Goal: Information Seeking & Learning: Learn about a topic

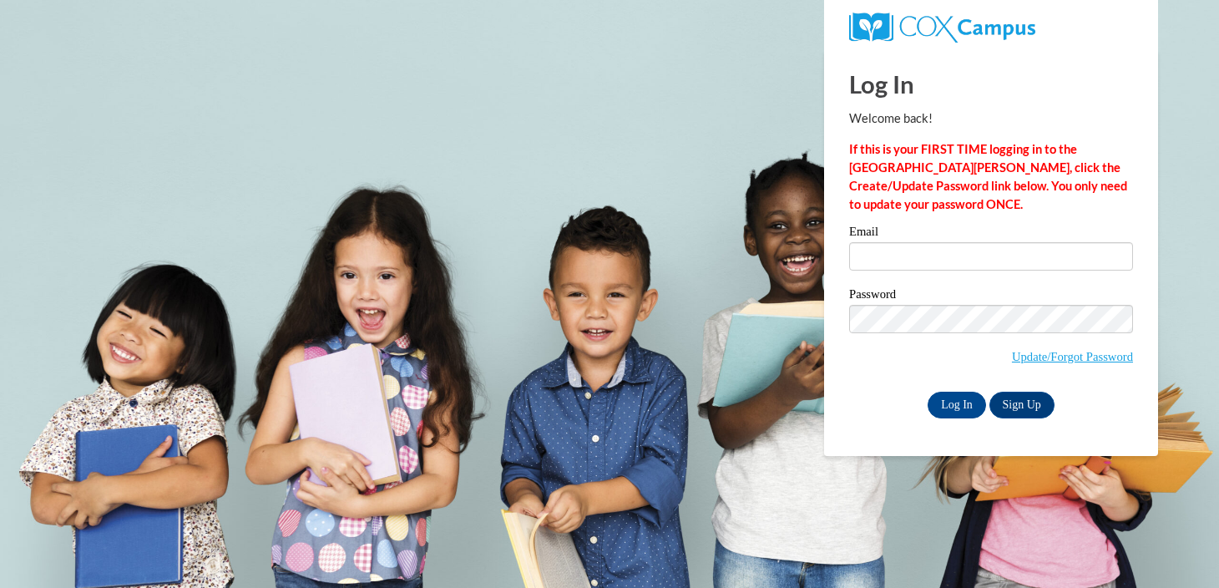
click at [974, 272] on div "Email" at bounding box center [991, 254] width 284 height 58
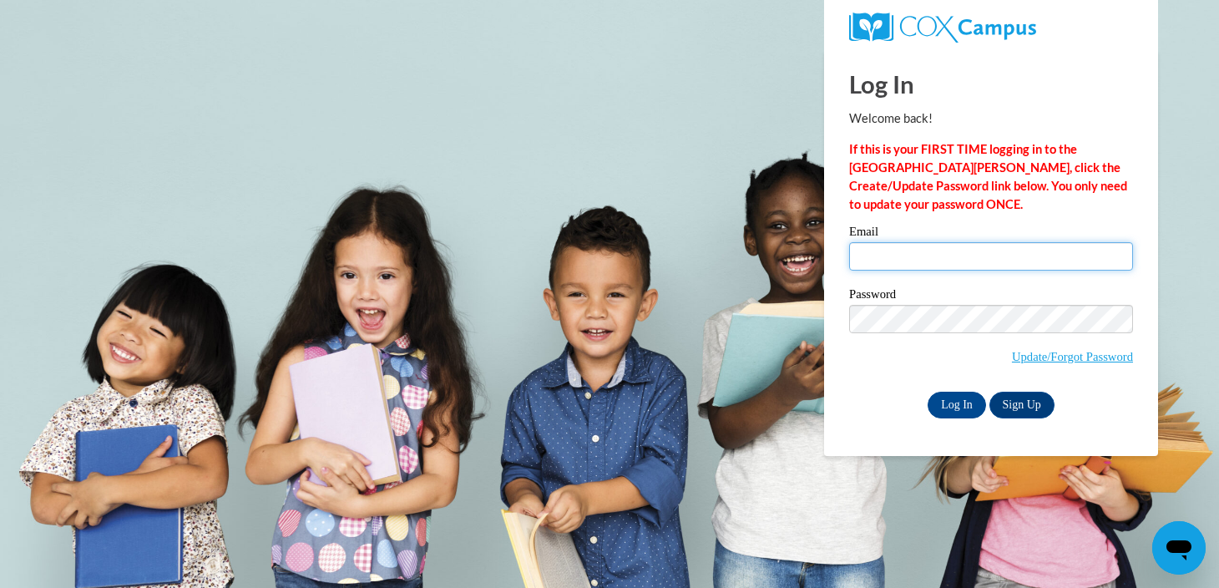
click at [977, 256] on input "Email" at bounding box center [991, 256] width 284 height 28
type input "sgarciavel@waukesha.k12.wi.us"
click at [928, 392] on input "Log In" at bounding box center [957, 405] width 58 height 27
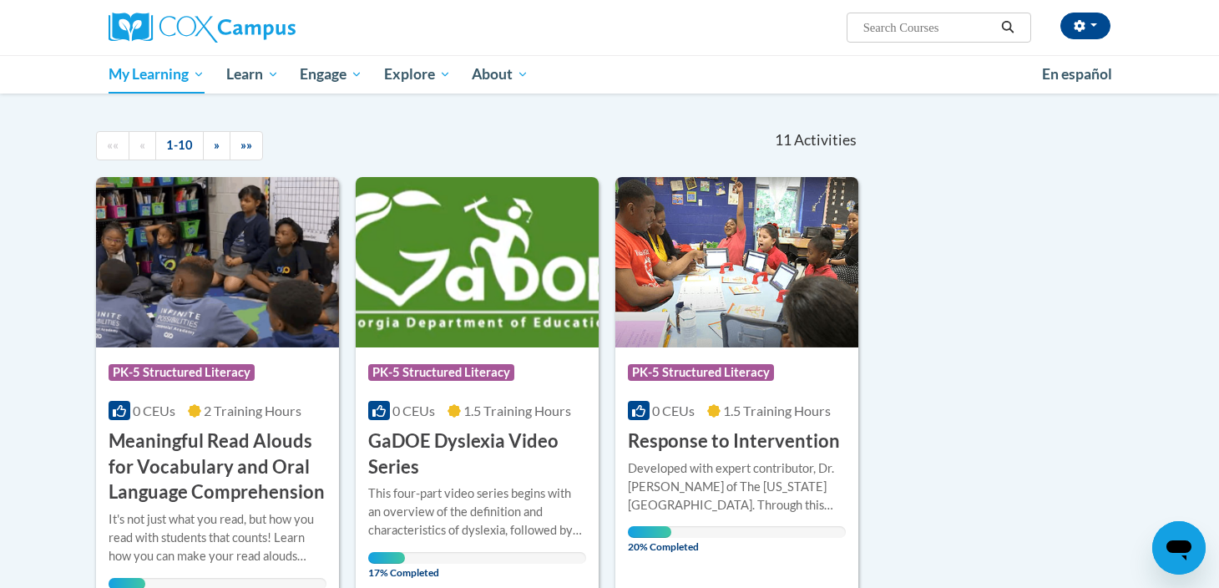
scroll to position [137, 0]
click at [736, 443] on h3 "Response to Intervention" at bounding box center [734, 442] width 212 height 26
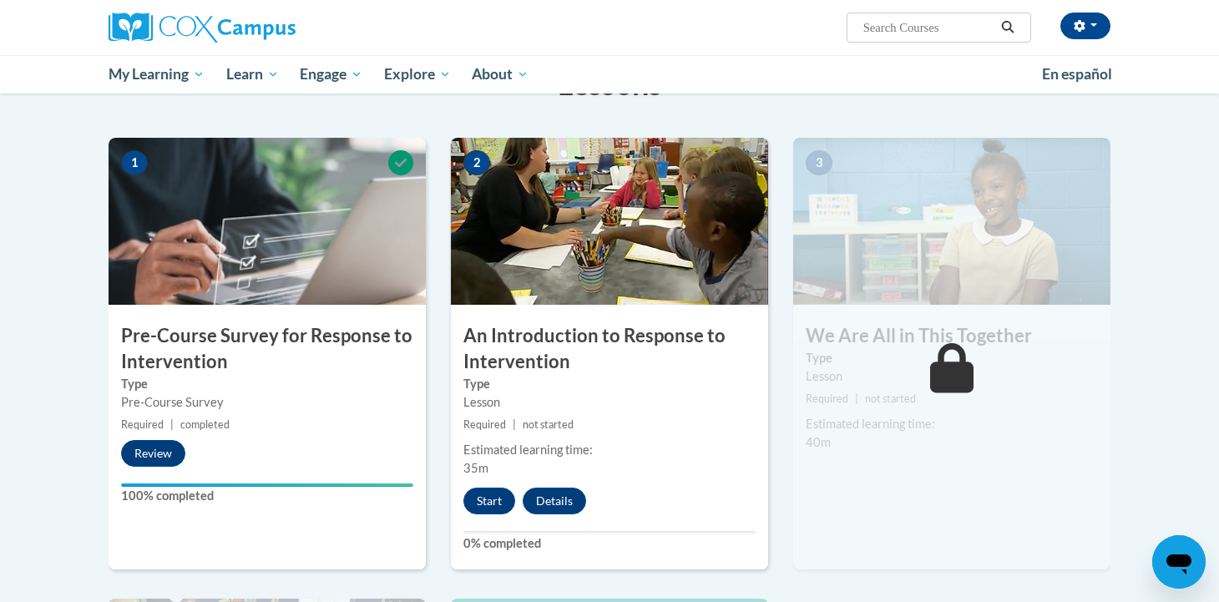
scroll to position [311, 0]
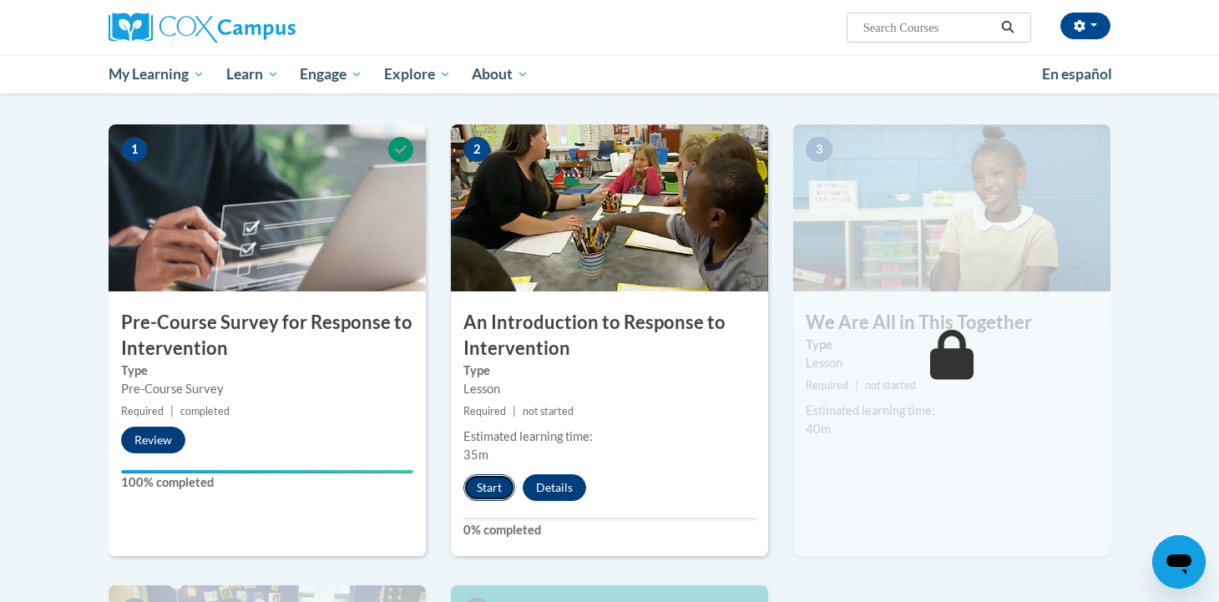
click at [482, 491] on button "Start" at bounding box center [489, 487] width 52 height 27
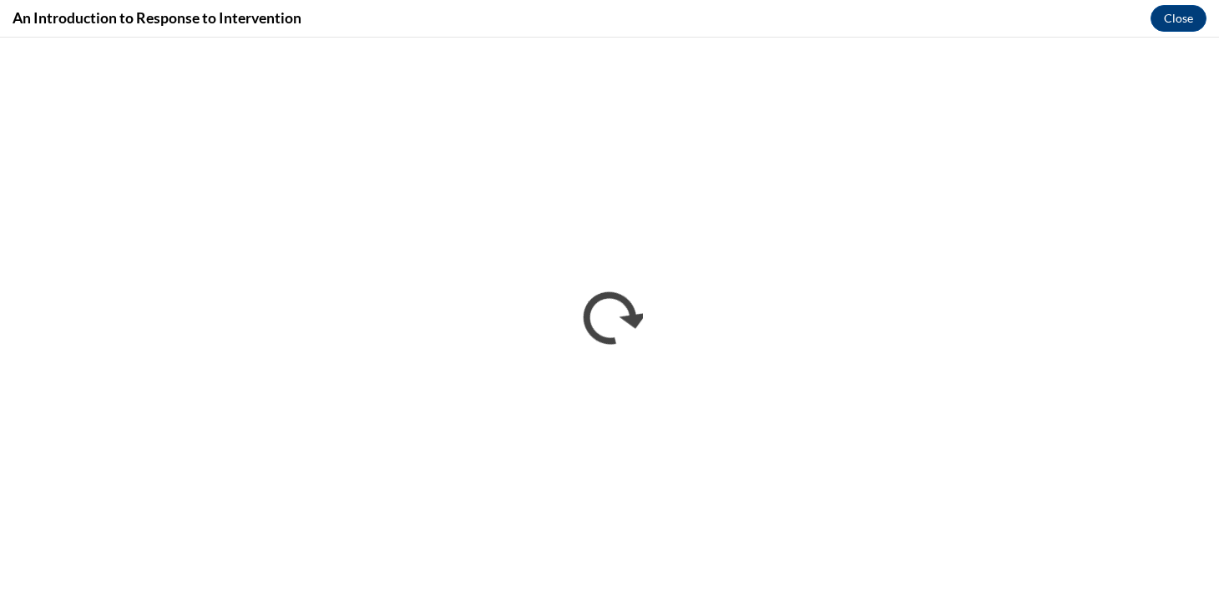
scroll to position [0, 0]
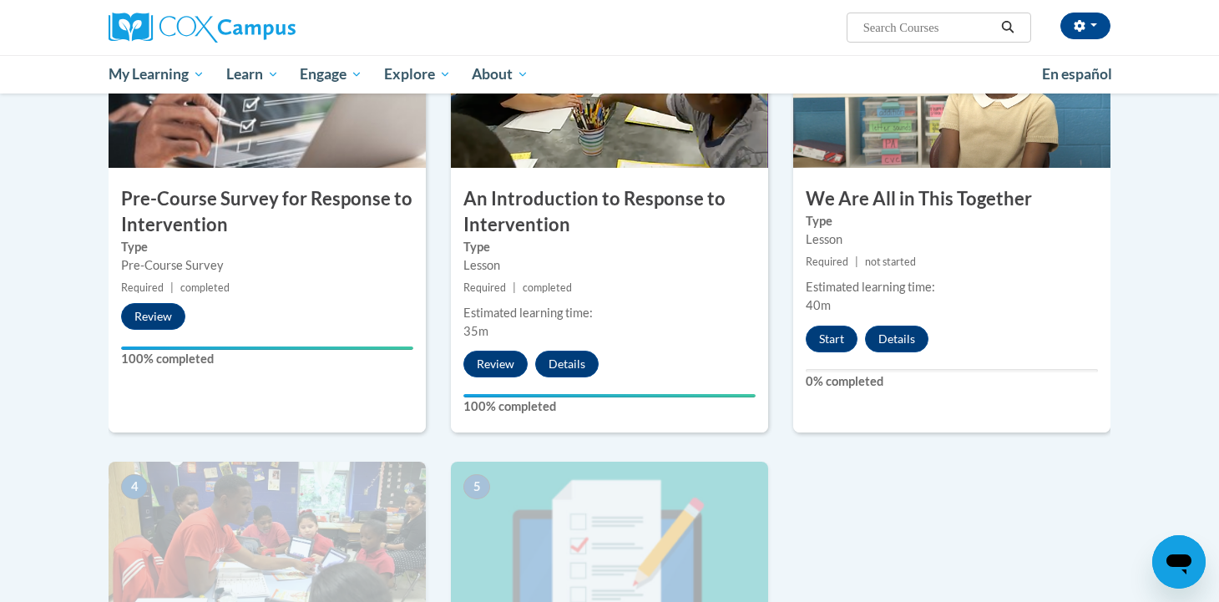
scroll to position [397, 0]
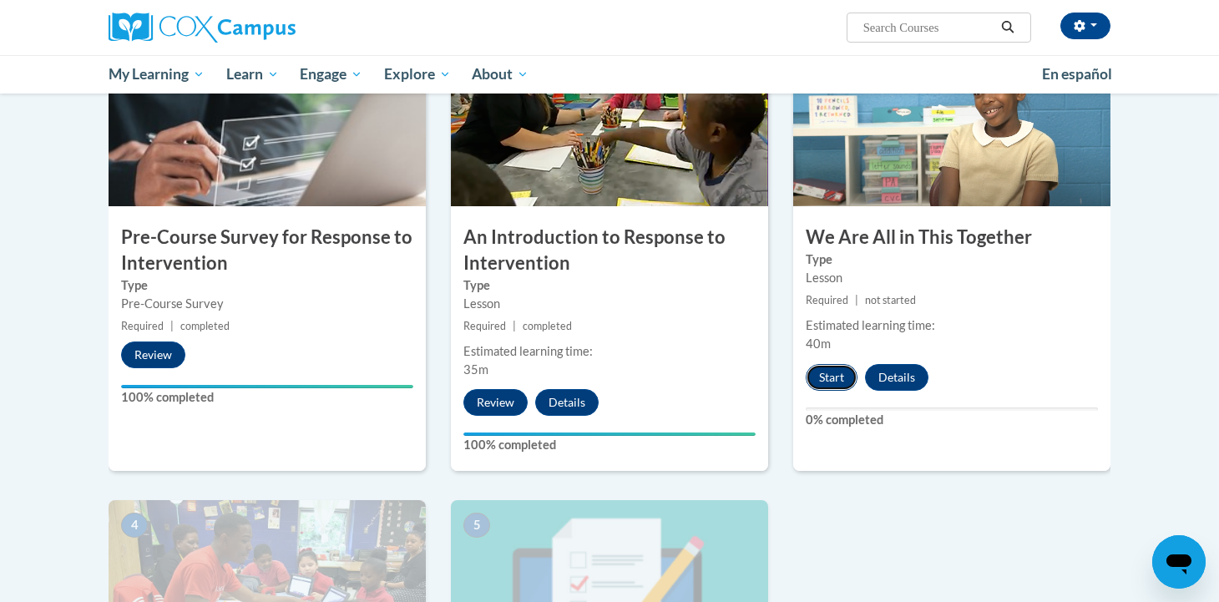
click at [844, 379] on button "Start" at bounding box center [832, 377] width 52 height 27
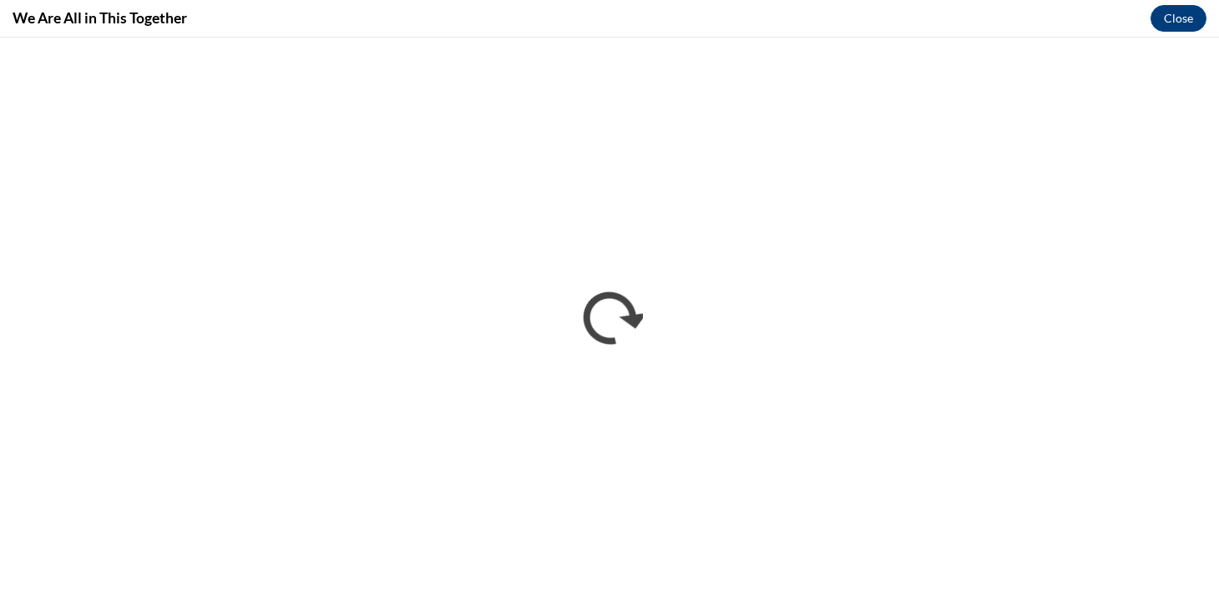
scroll to position [0, 0]
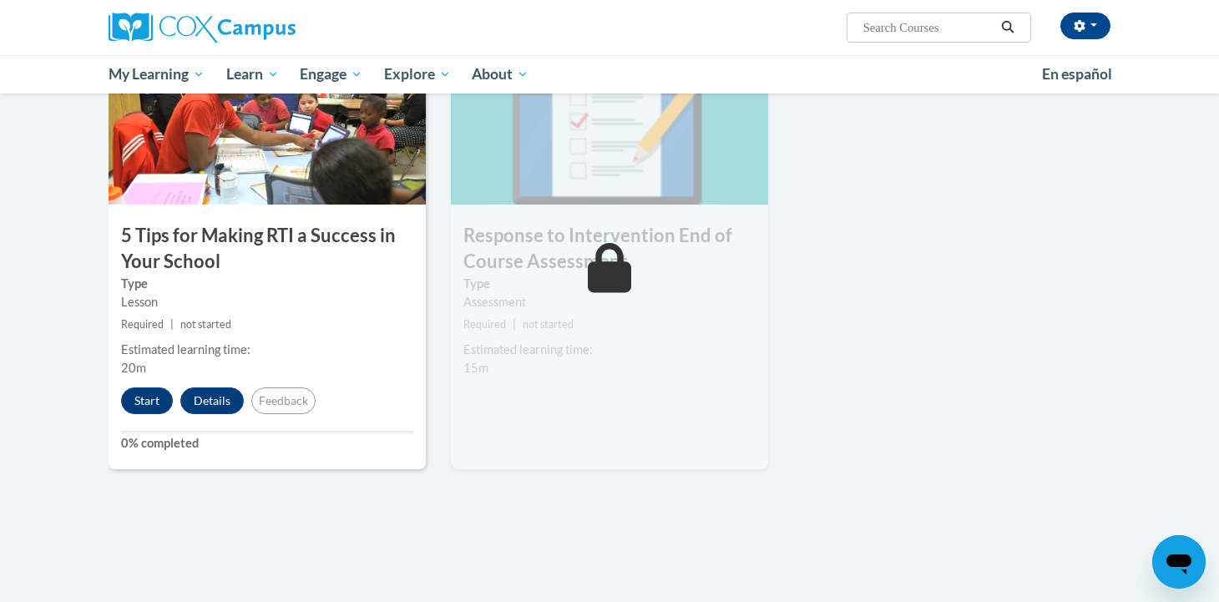
scroll to position [863, 0]
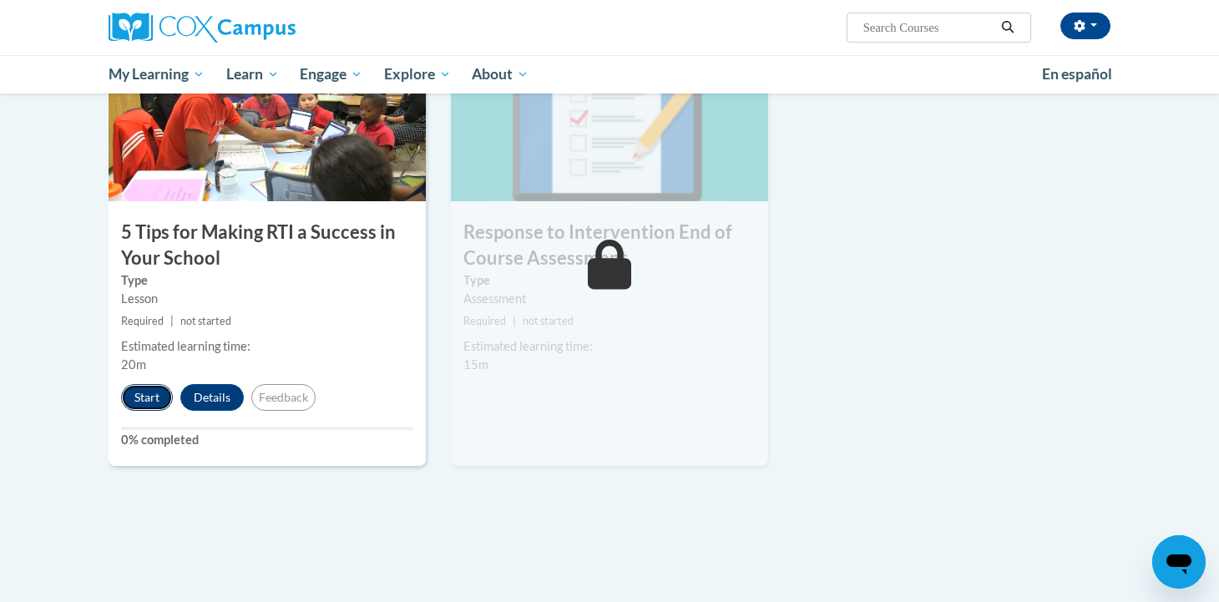
click at [144, 401] on button "Start" at bounding box center [147, 397] width 52 height 27
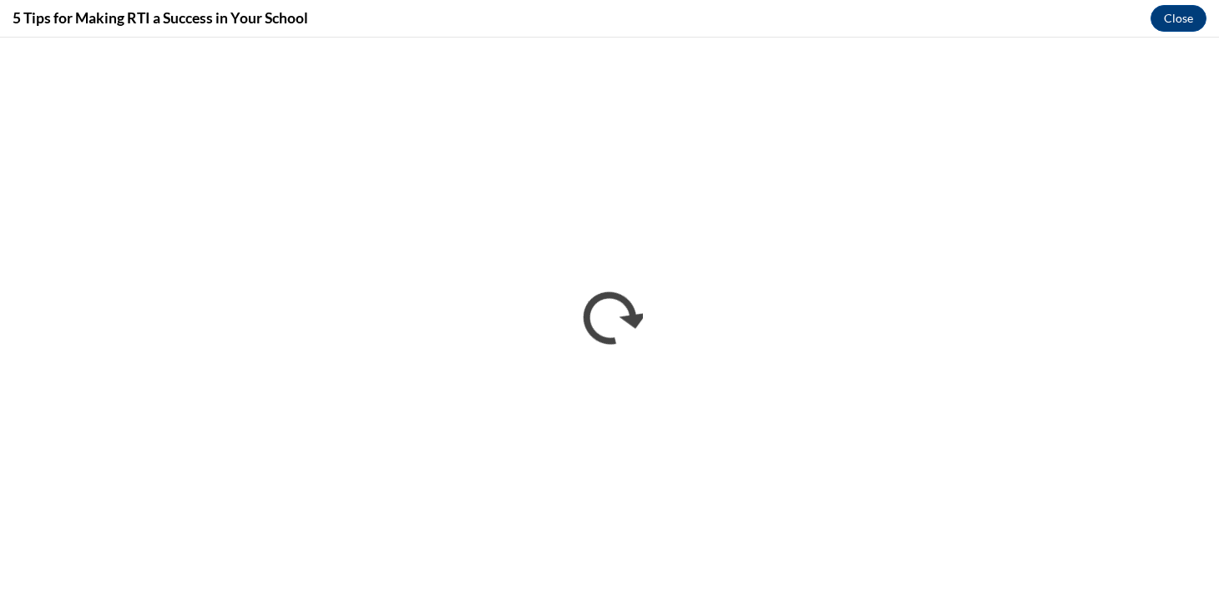
scroll to position [0, 0]
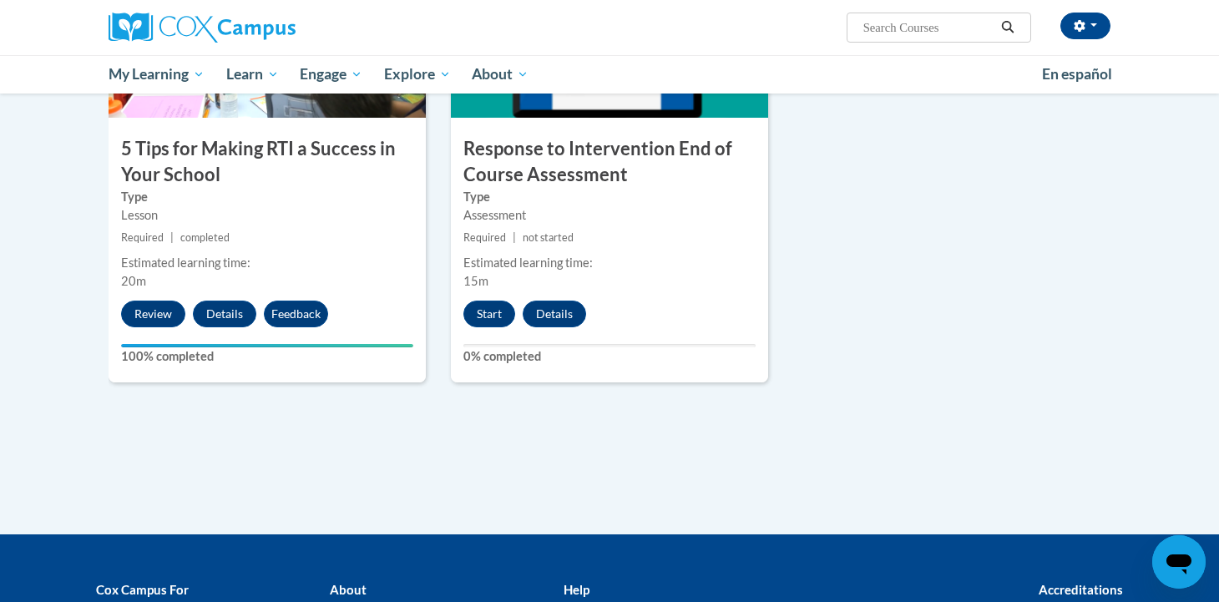
scroll to position [903, 0]
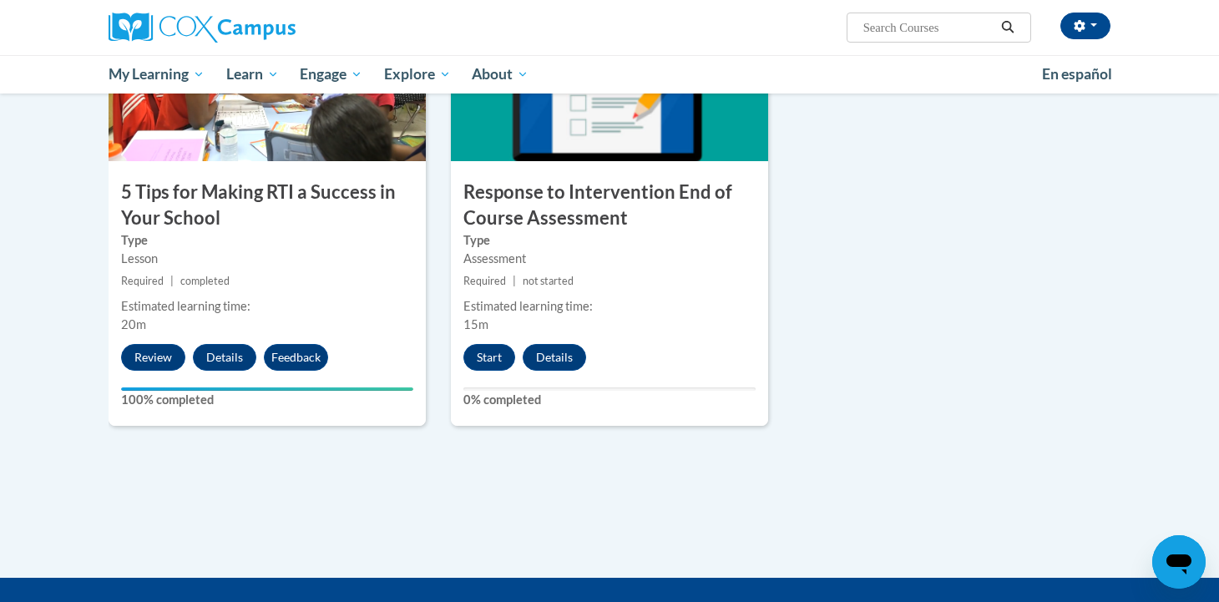
click at [451, 372] on div "5 Response to Intervention End of Course Assessment Type Assessment Required | …" at bounding box center [609, 210] width 317 height 432
click at [496, 361] on button "Start" at bounding box center [489, 357] width 52 height 27
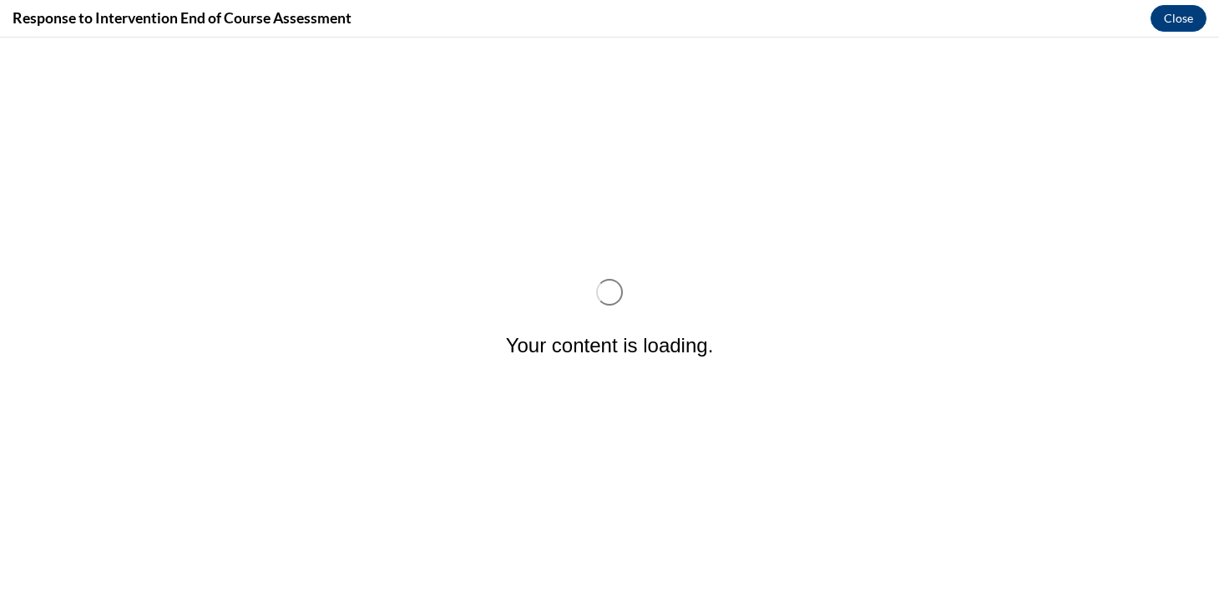
scroll to position [0, 0]
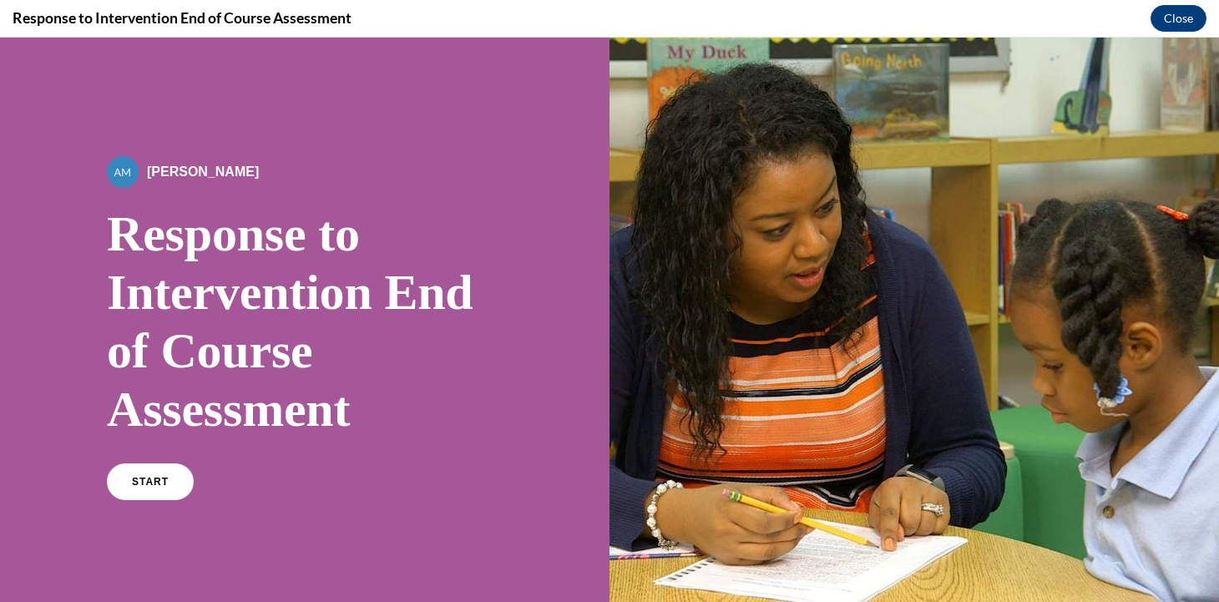
click at [183, 450] on div "By Alexander Mackey Response to Intervention End of Course Assessment START" at bounding box center [305, 335] width 396 height 358
click at [171, 473] on link "START" at bounding box center [149, 482] width 91 height 38
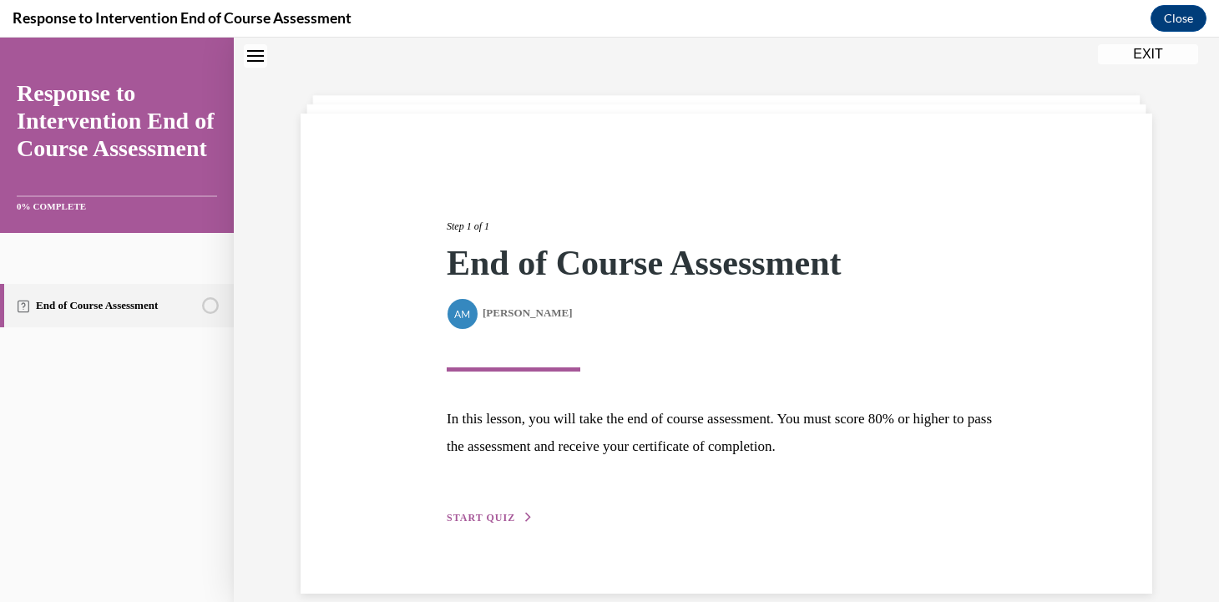
scroll to position [77, 0]
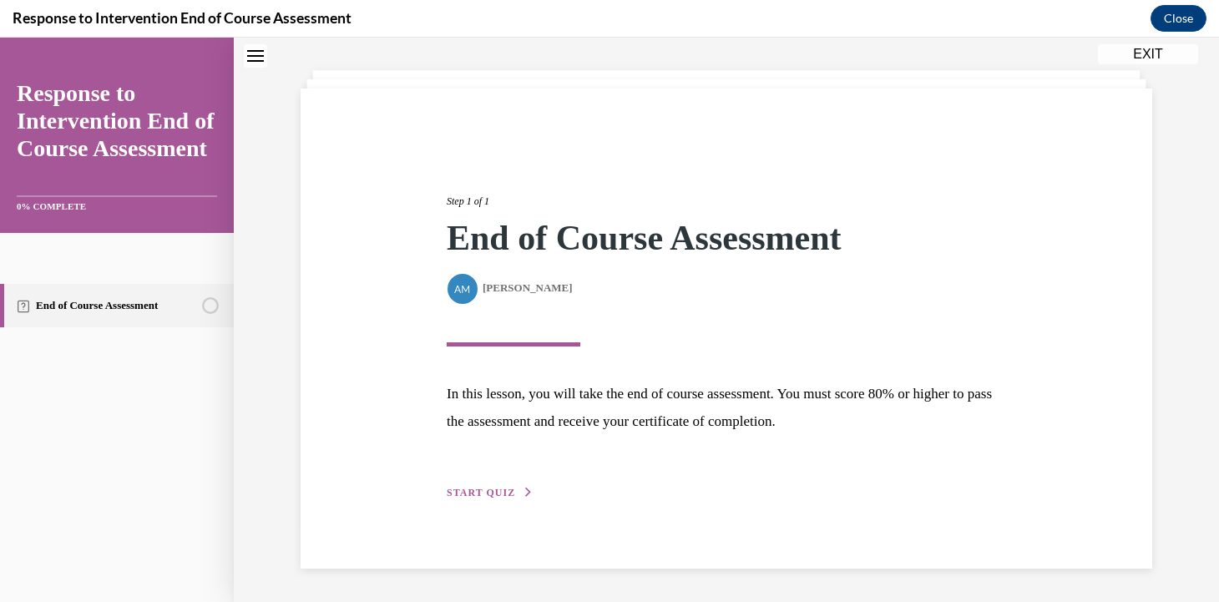
click at [503, 495] on span "START QUIZ" at bounding box center [481, 493] width 68 height 12
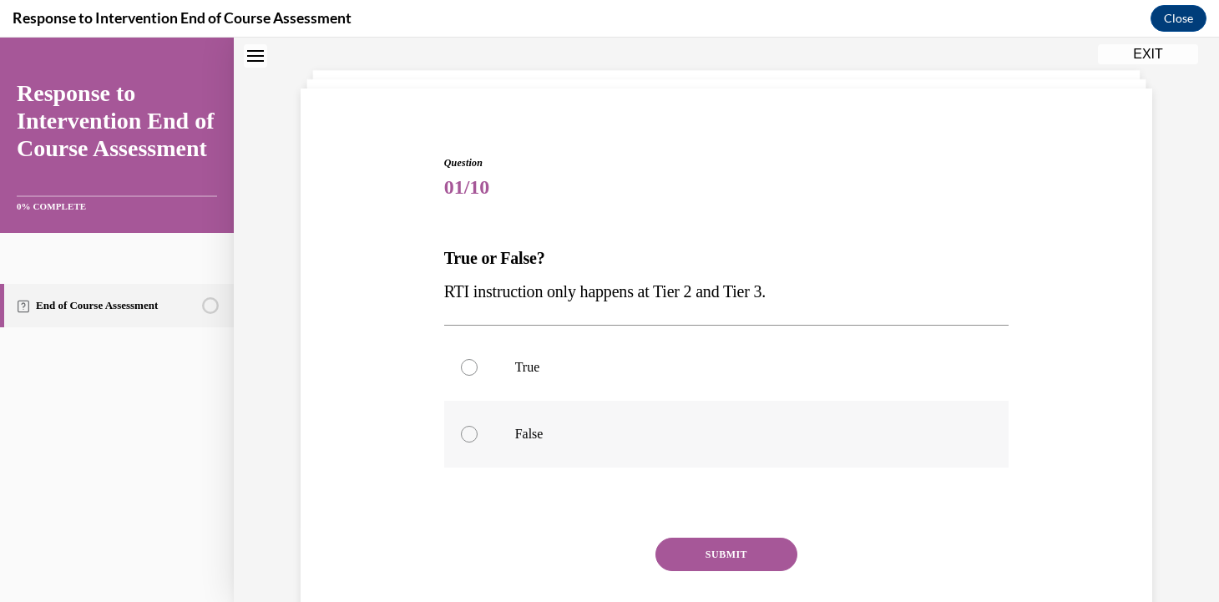
click at [529, 443] on label "False" at bounding box center [726, 434] width 565 height 67
click at [478, 443] on input "False" at bounding box center [469, 434] width 17 height 17
radio input "true"
click at [722, 545] on button "SUBMIT" at bounding box center [727, 554] width 142 height 33
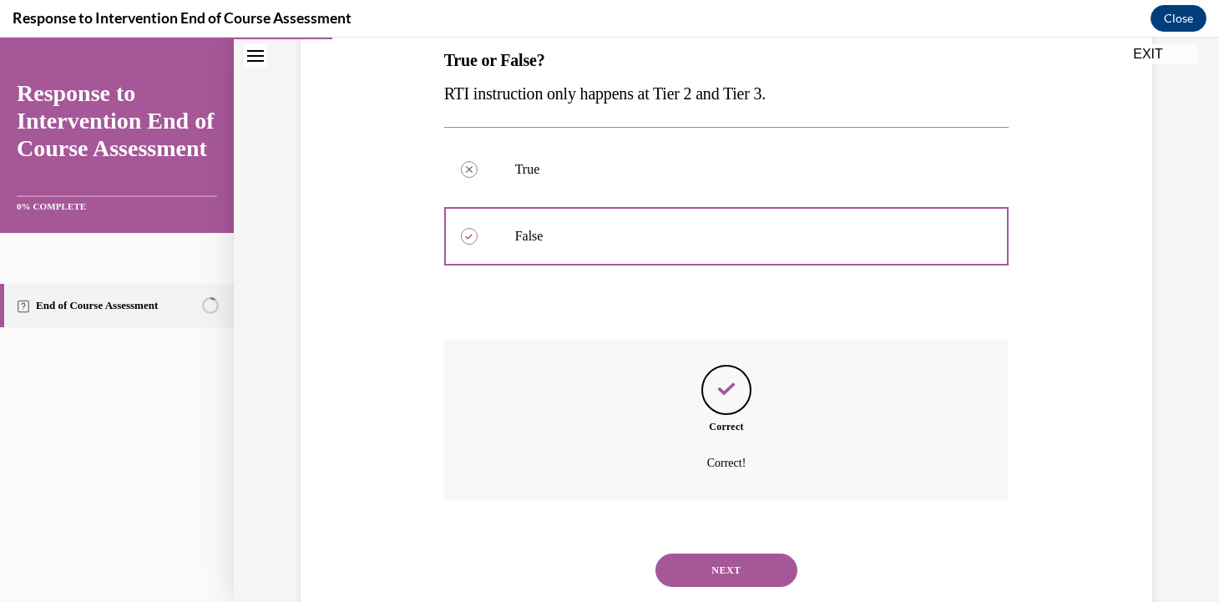
scroll to position [318, 0]
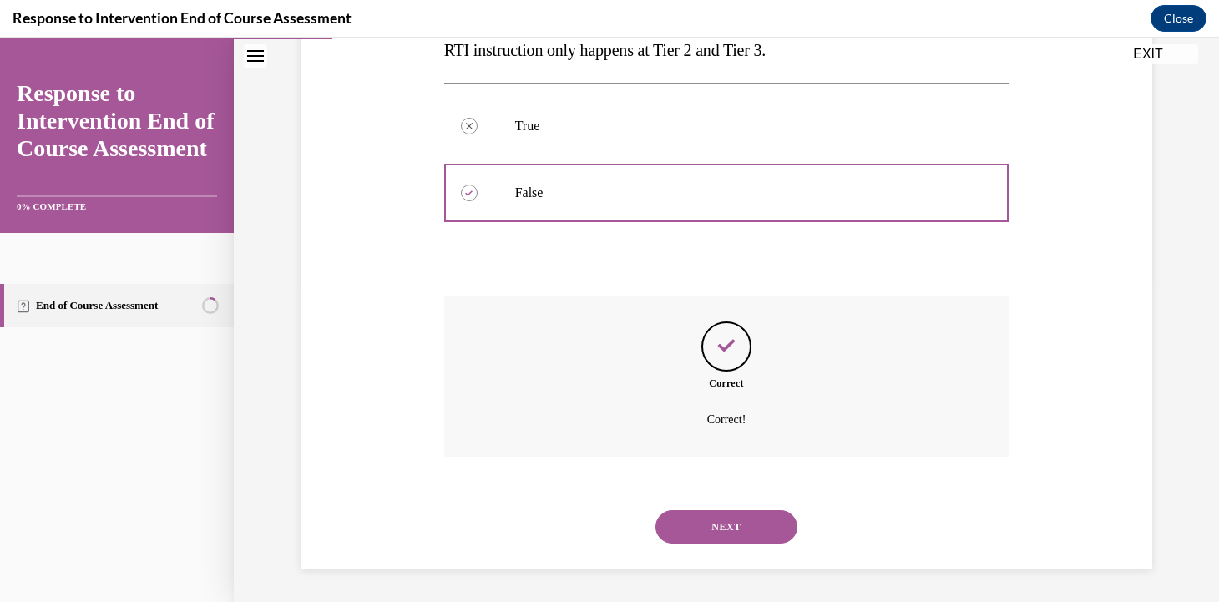
click at [722, 545] on div "NEXT" at bounding box center [726, 527] width 565 height 67
click at [731, 524] on button "NEXT" at bounding box center [727, 526] width 142 height 33
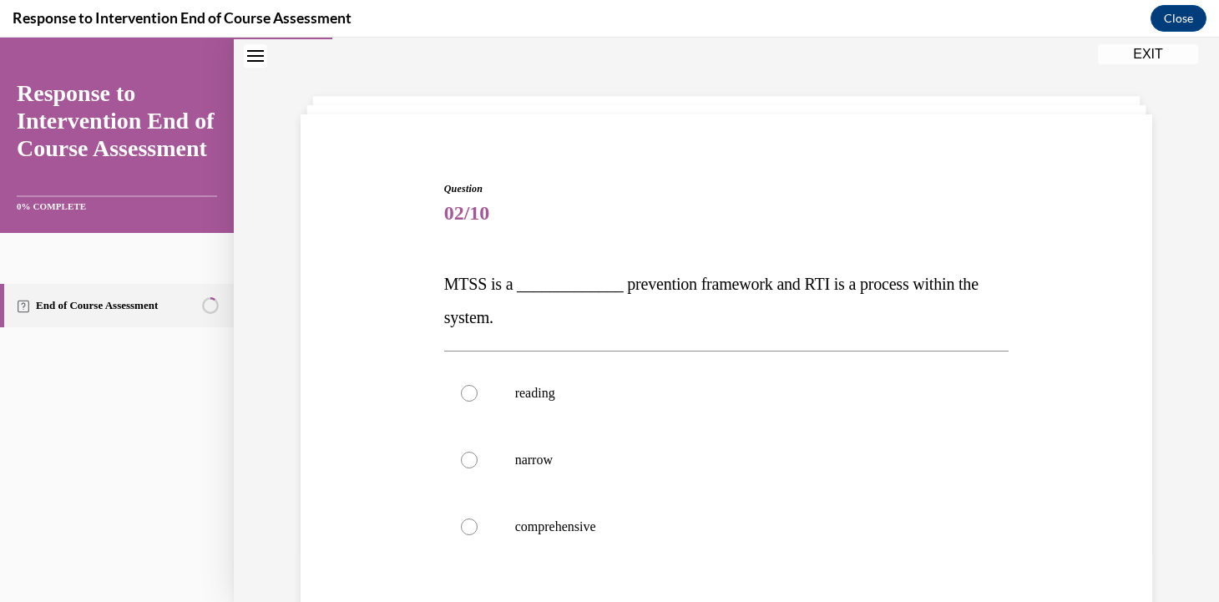
scroll to position [78, 0]
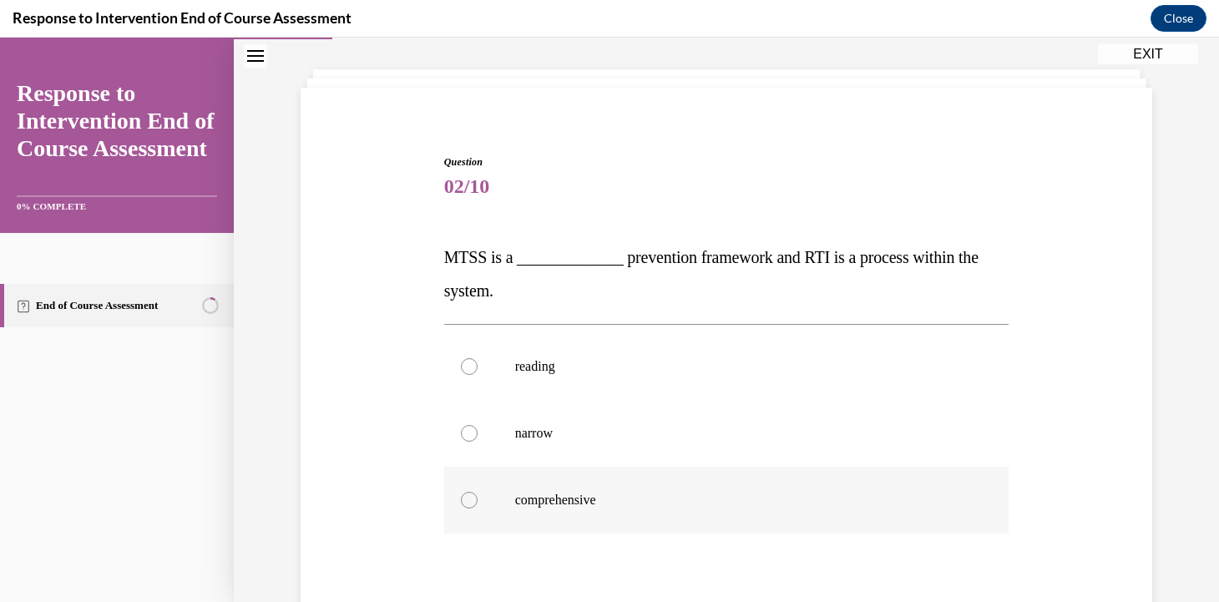
click at [590, 512] on label "comprehensive" at bounding box center [726, 500] width 565 height 67
click at [478, 509] on input "comprehensive" at bounding box center [469, 500] width 17 height 17
radio input "true"
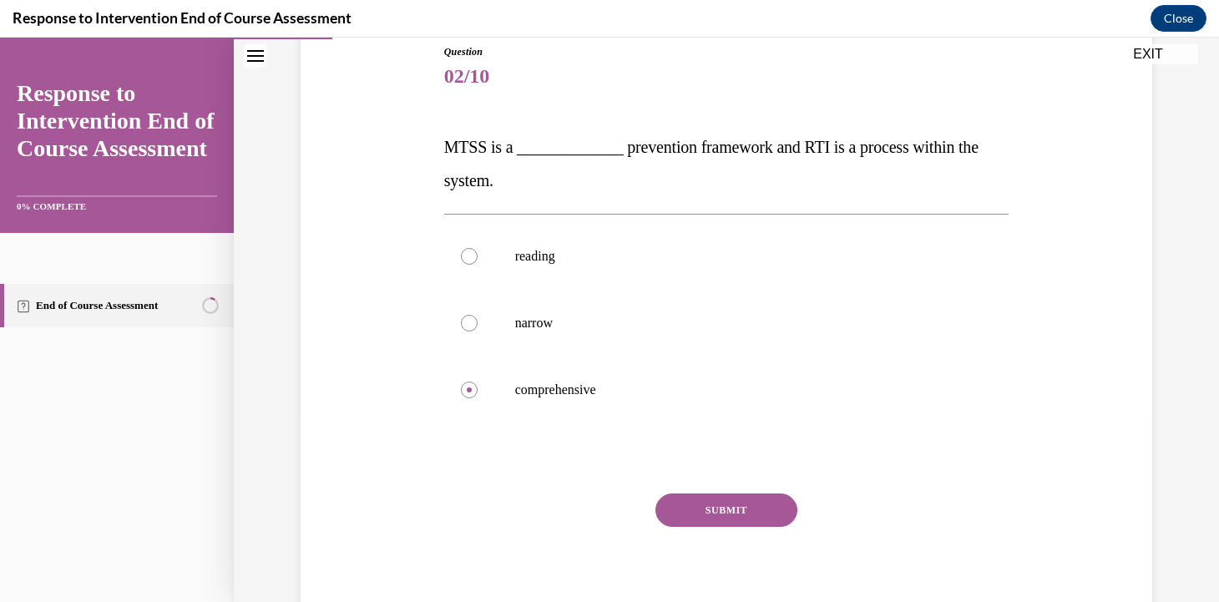
click at [750, 505] on button "SUBMIT" at bounding box center [727, 510] width 142 height 33
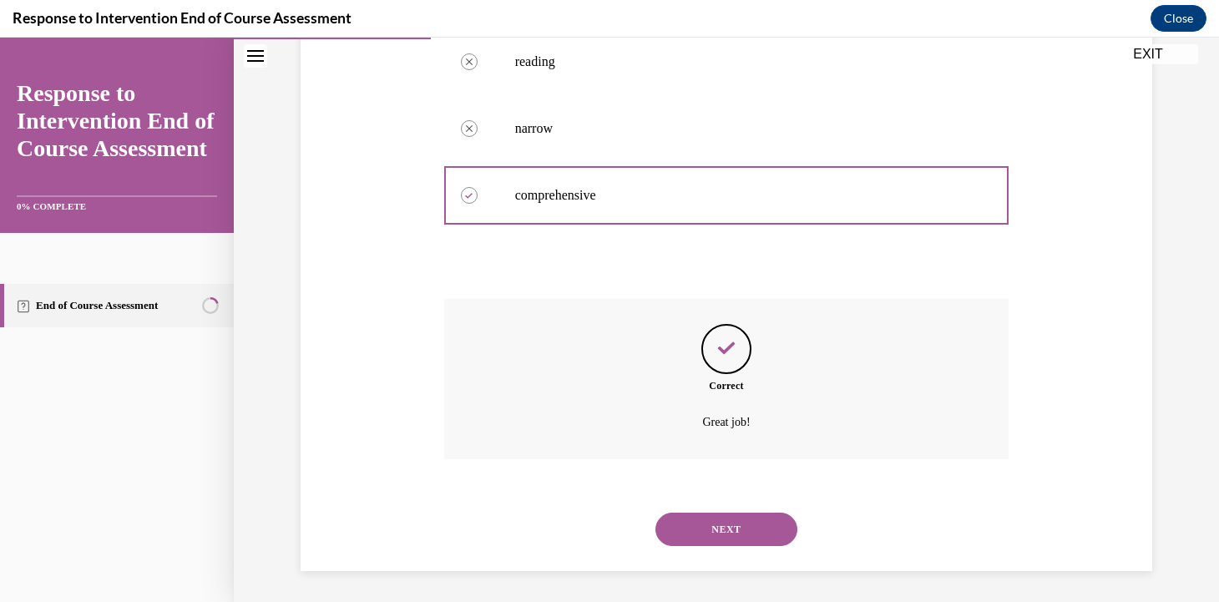
scroll to position [385, 0]
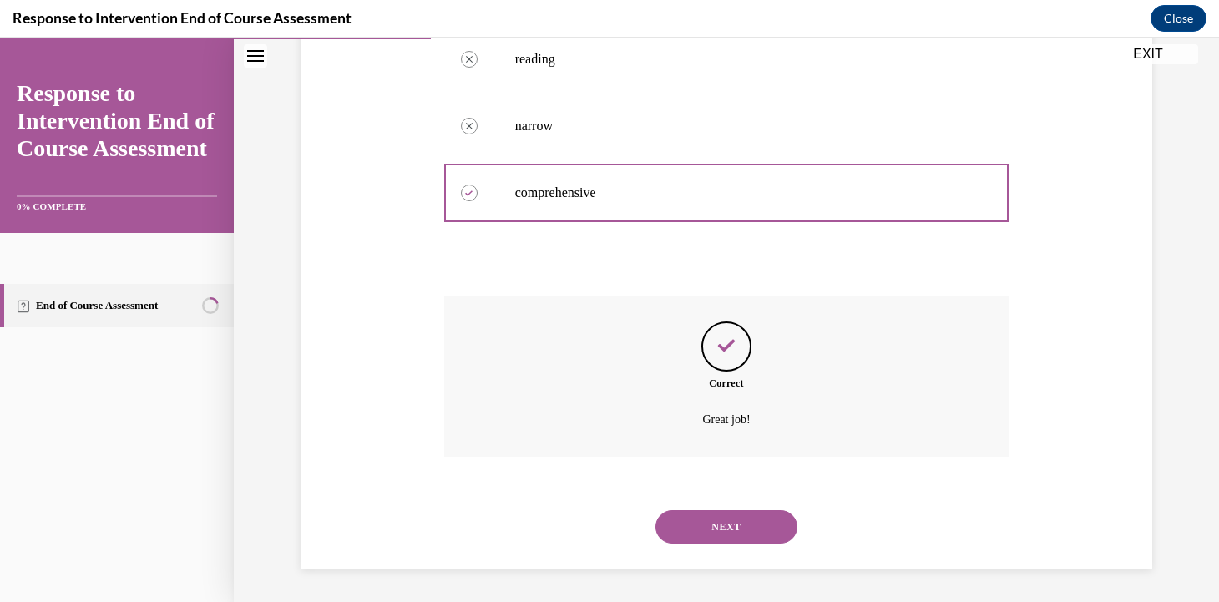
click at [747, 520] on button "NEXT" at bounding box center [727, 526] width 142 height 33
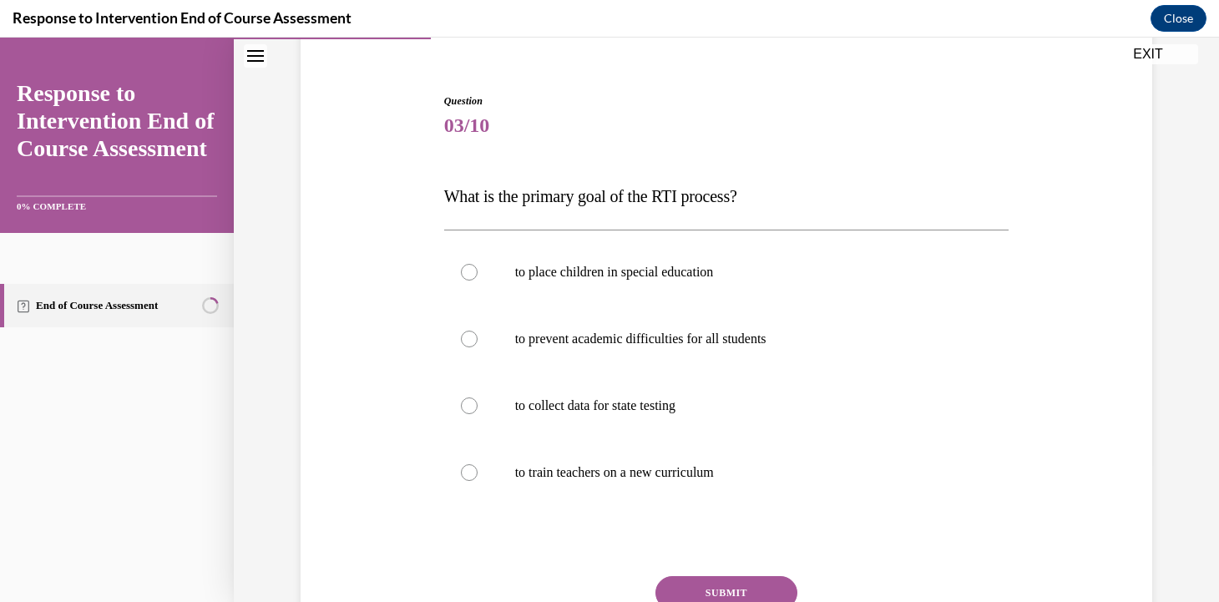
scroll to position [140, 0]
click at [646, 312] on label "to prevent academic difficulties for all students" at bounding box center [726, 337] width 565 height 67
click at [478, 329] on input "to prevent academic difficulties for all students" at bounding box center [469, 337] width 17 height 17
radio input "true"
click at [686, 588] on button "SUBMIT" at bounding box center [727, 591] width 142 height 33
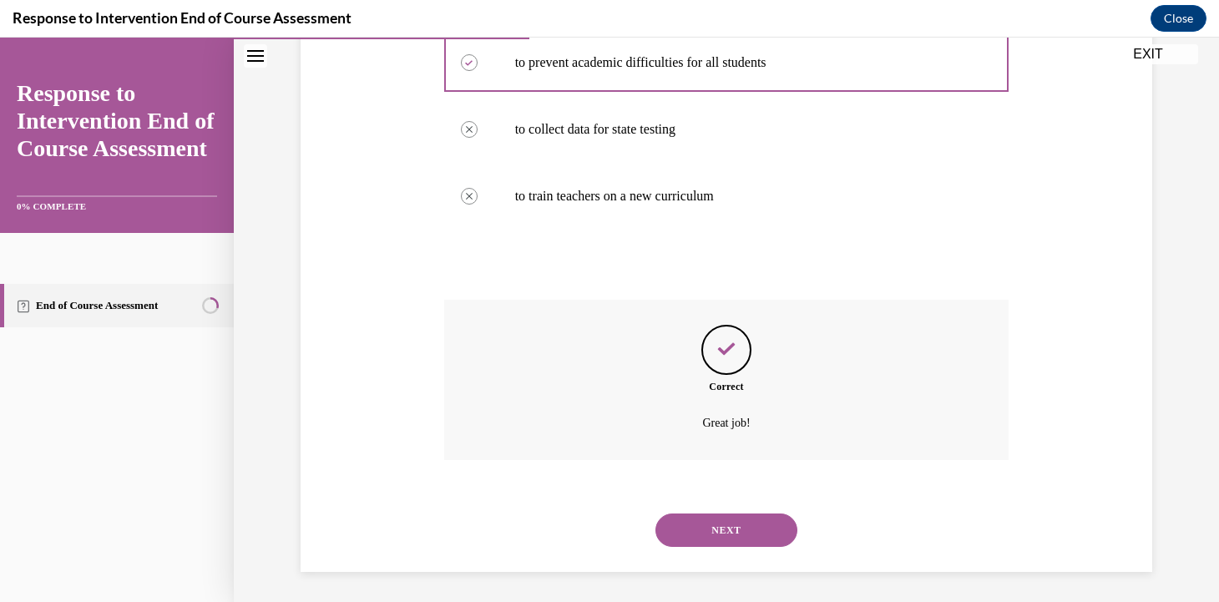
scroll to position [418, 0]
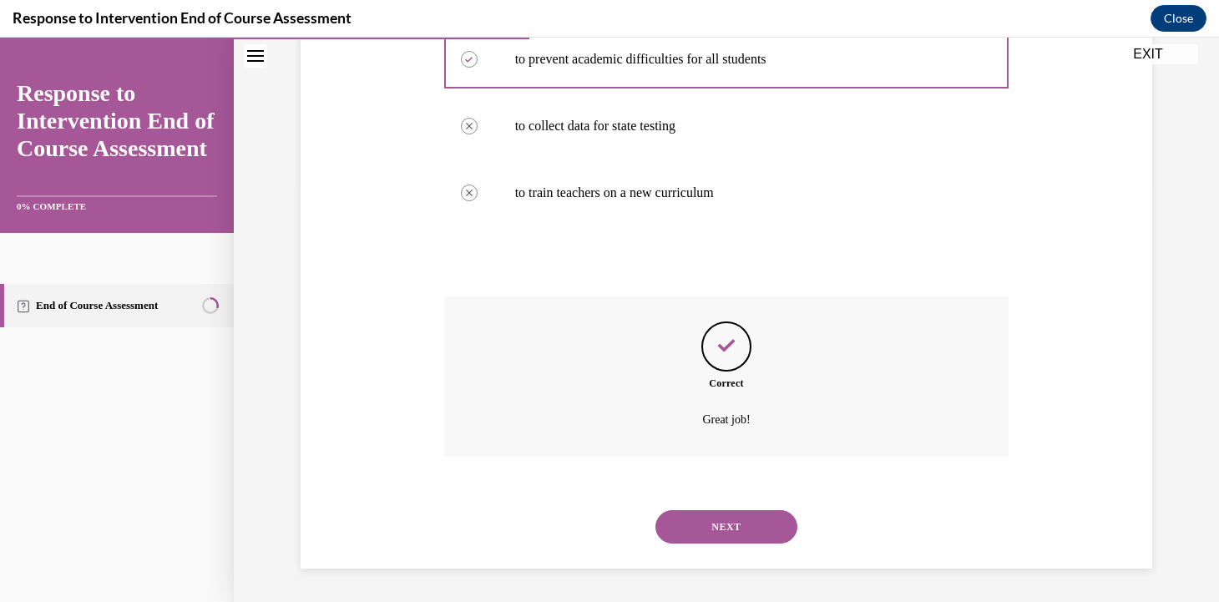
click at [703, 549] on div "NEXT" at bounding box center [726, 527] width 565 height 67
click at [703, 534] on button "NEXT" at bounding box center [727, 526] width 142 height 33
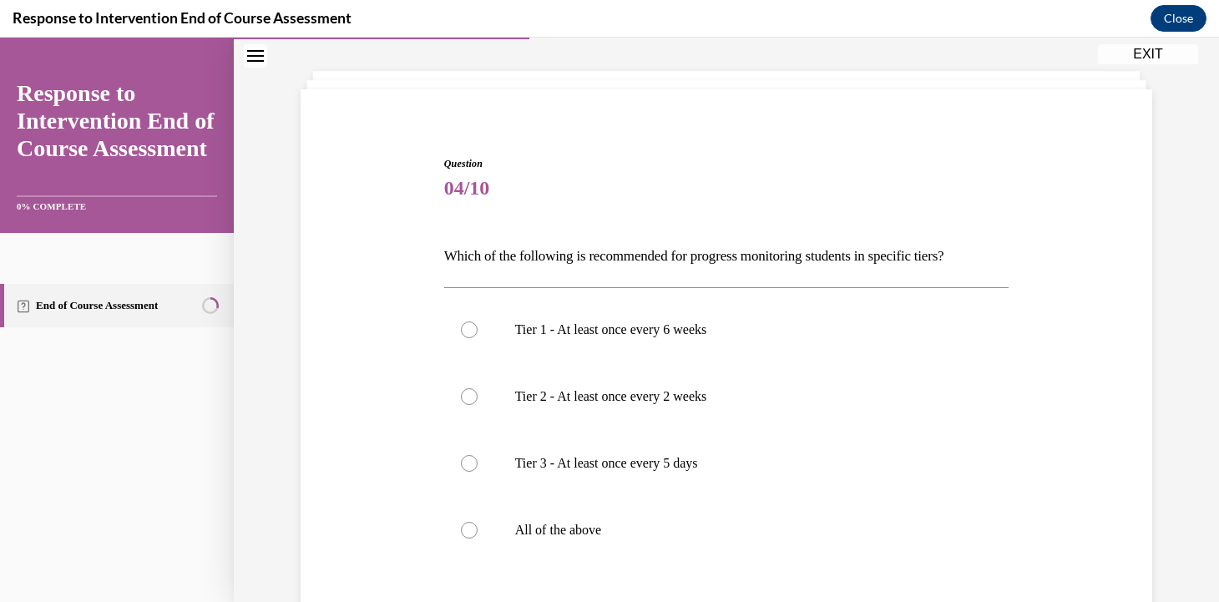
scroll to position [104, 0]
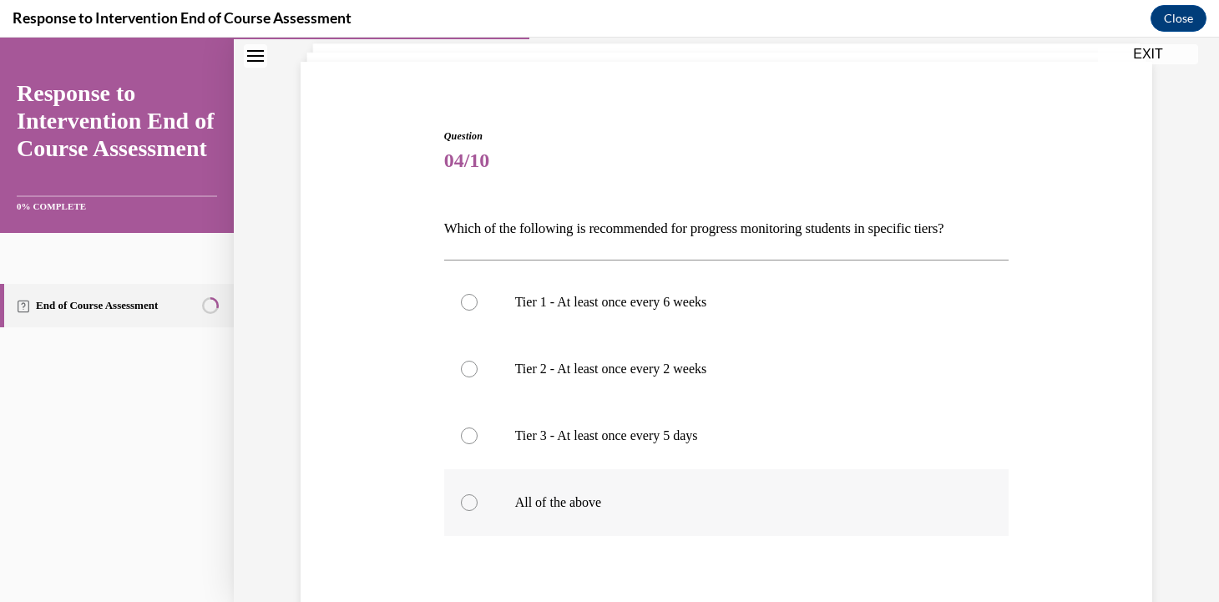
click at [735, 508] on p "All of the above" at bounding box center [741, 502] width 453 height 17
click at [478, 508] on input "All of the above" at bounding box center [469, 502] width 17 height 17
radio input "true"
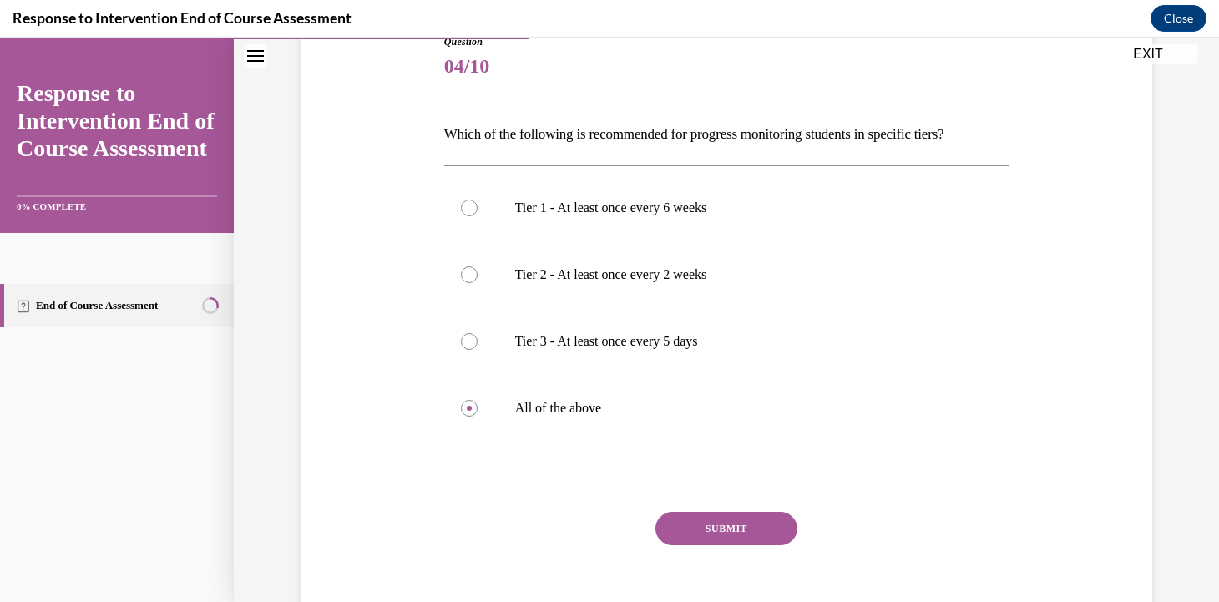
click at [736, 526] on button "SUBMIT" at bounding box center [727, 528] width 142 height 33
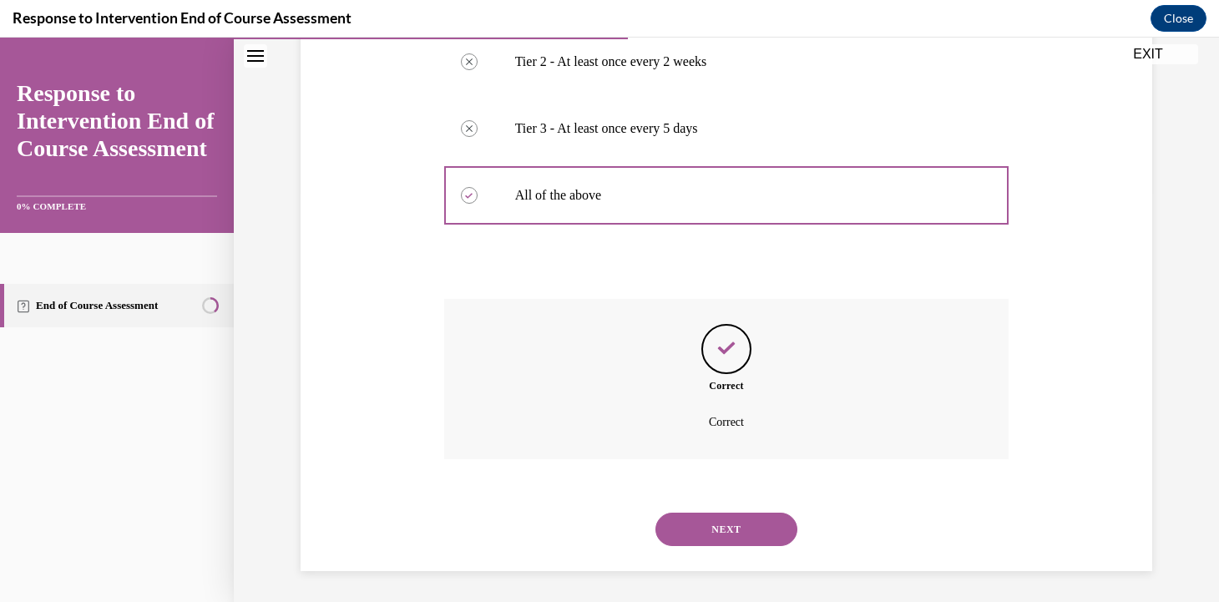
scroll to position [413, 0]
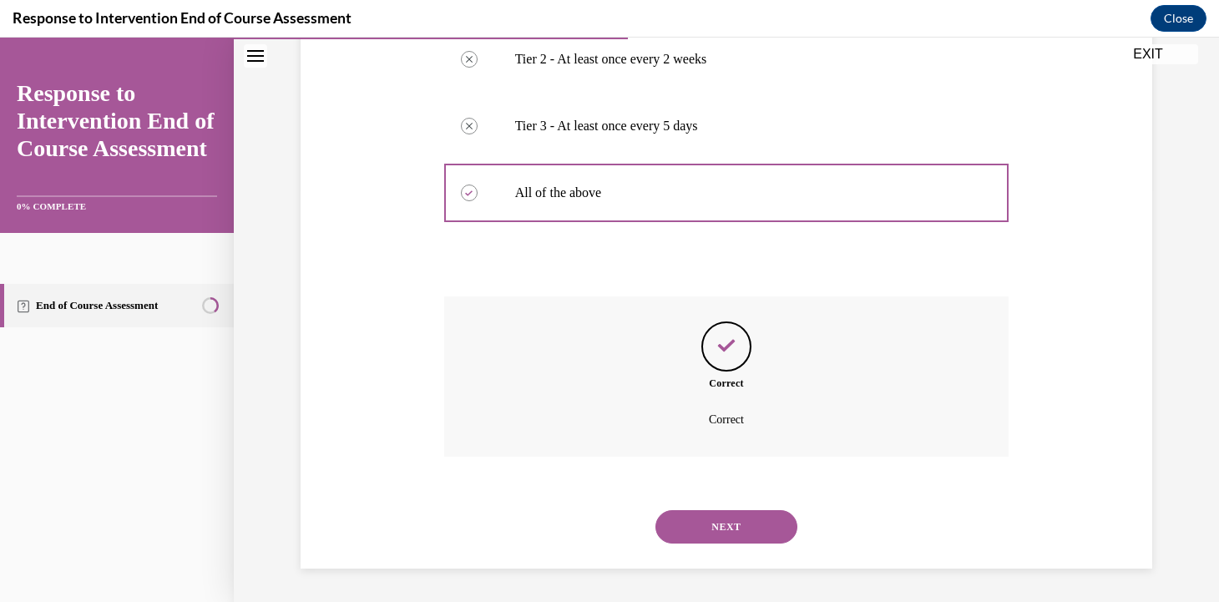
click at [721, 531] on button "NEXT" at bounding box center [727, 526] width 142 height 33
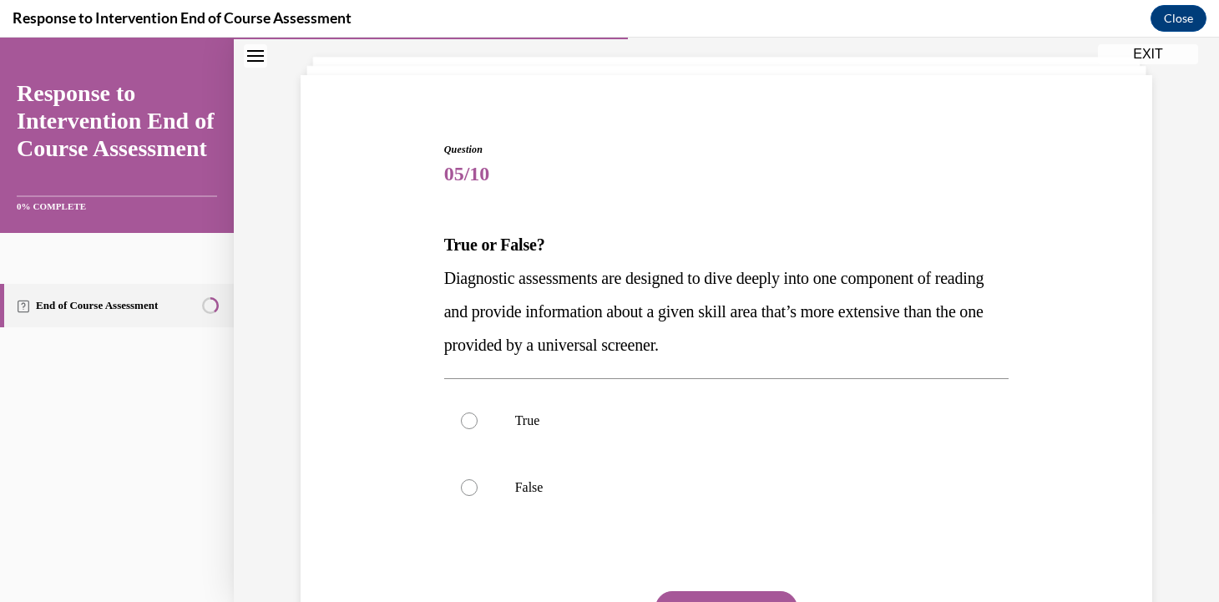
scroll to position [91, 0]
click at [693, 412] on p "True" at bounding box center [741, 420] width 453 height 17
click at [478, 412] on input "True" at bounding box center [469, 420] width 17 height 17
radio input "true"
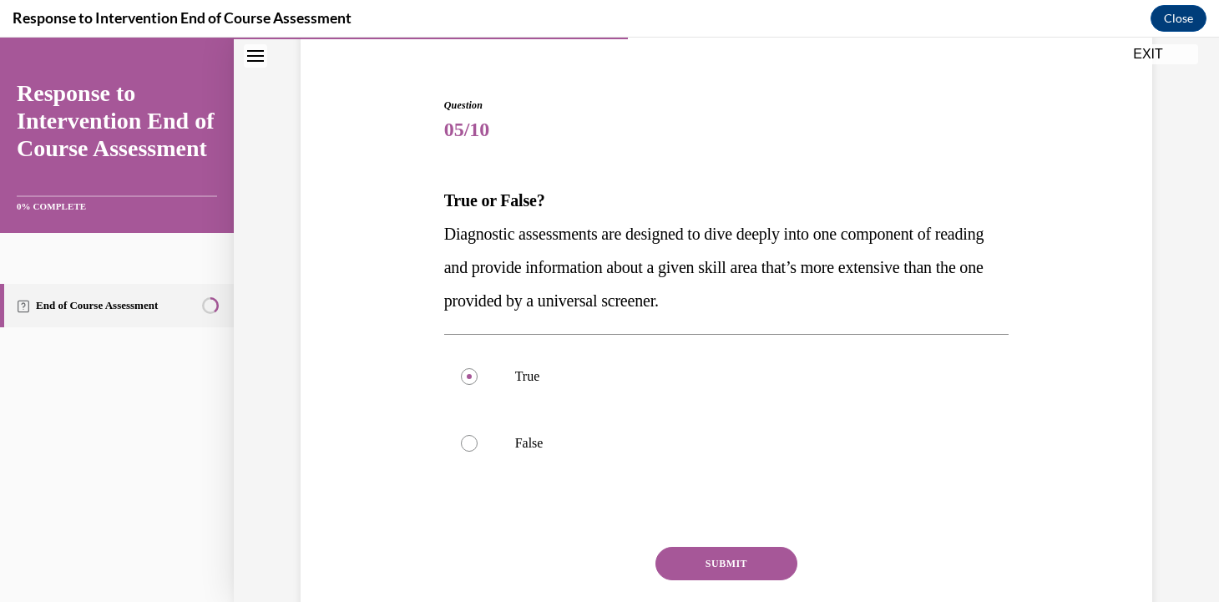
click at [738, 550] on button "SUBMIT" at bounding box center [727, 563] width 142 height 33
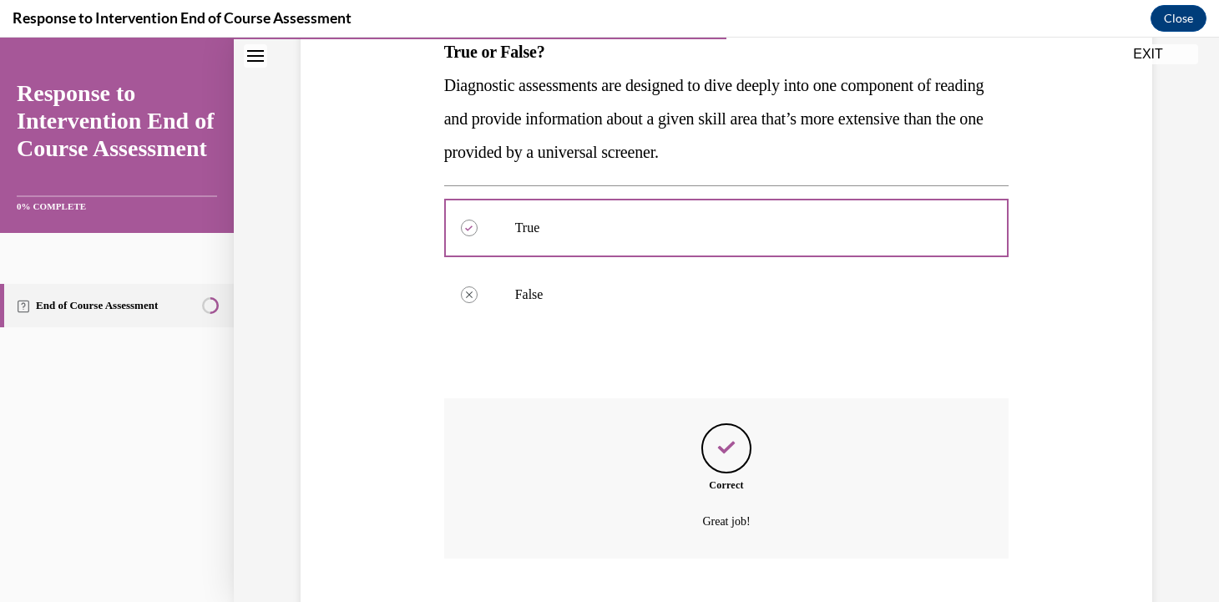
scroll to position [385, 0]
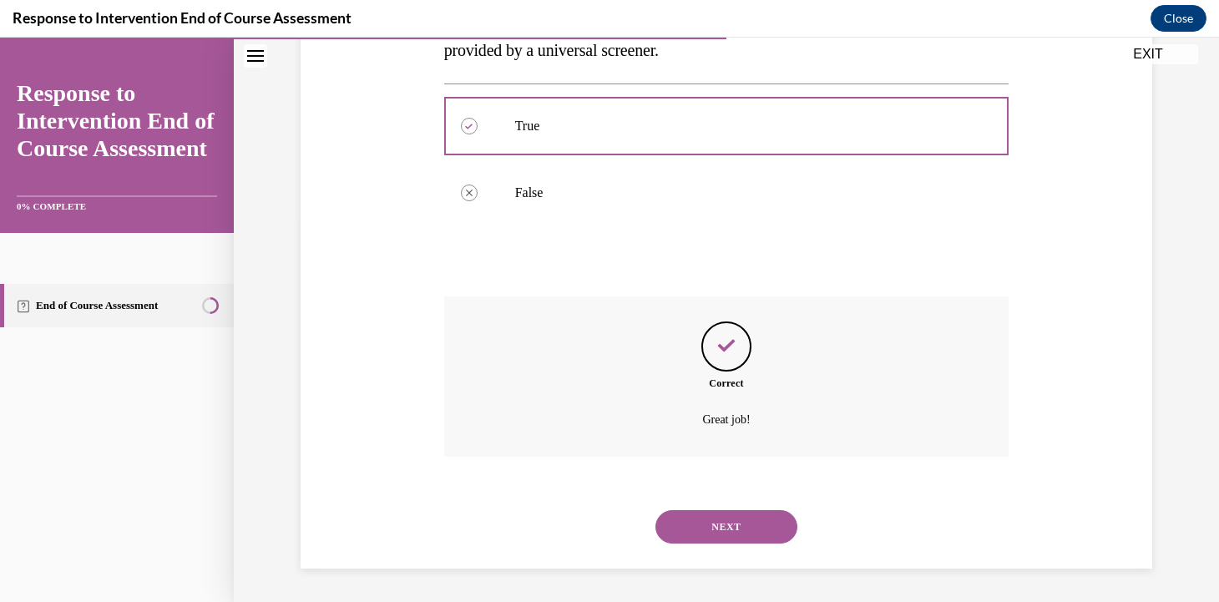
click at [753, 520] on button "NEXT" at bounding box center [727, 526] width 142 height 33
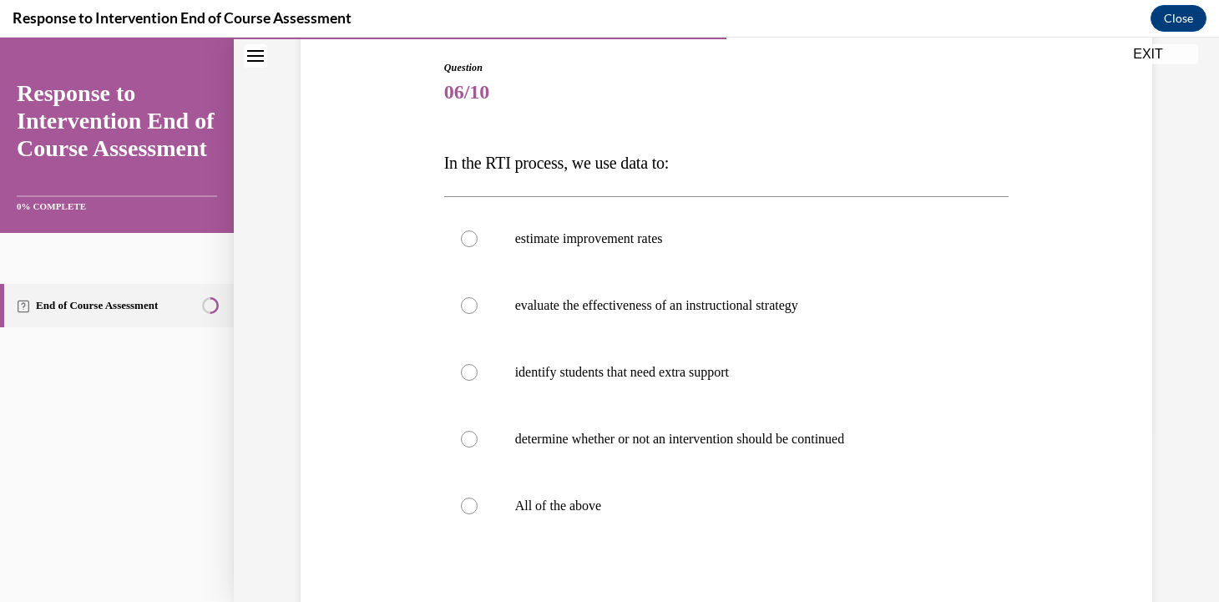
scroll to position [174, 0]
click at [661, 491] on label "All of the above" at bounding box center [726, 504] width 565 height 67
click at [478, 496] on input "All of the above" at bounding box center [469, 504] width 17 height 17
radio input "true"
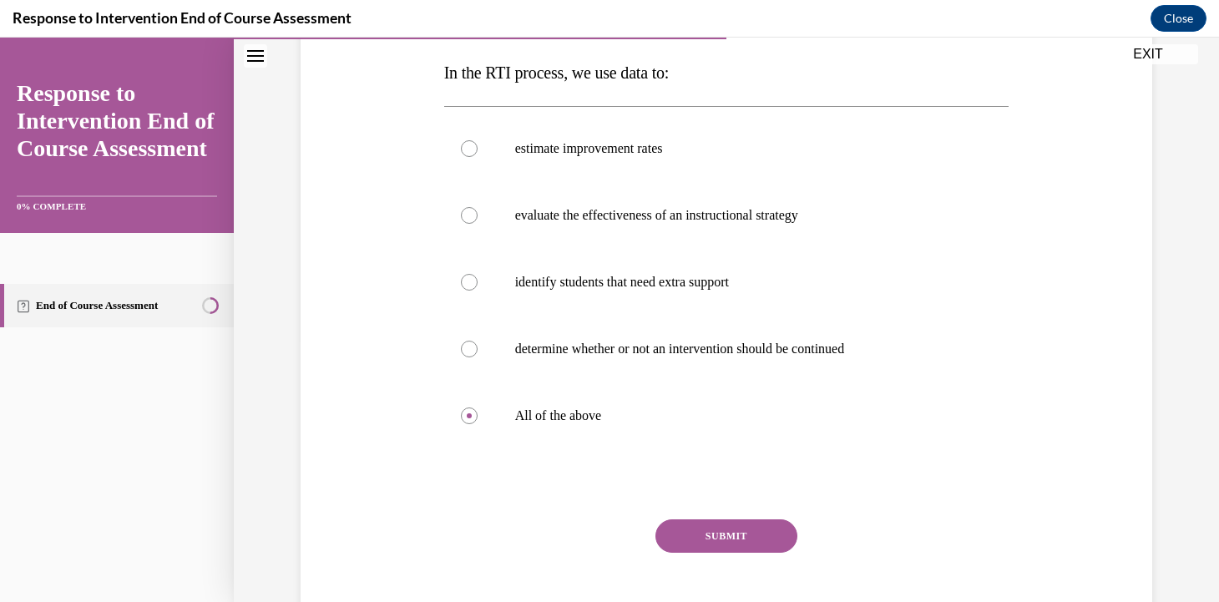
click at [706, 547] on button "SUBMIT" at bounding box center [727, 535] width 142 height 33
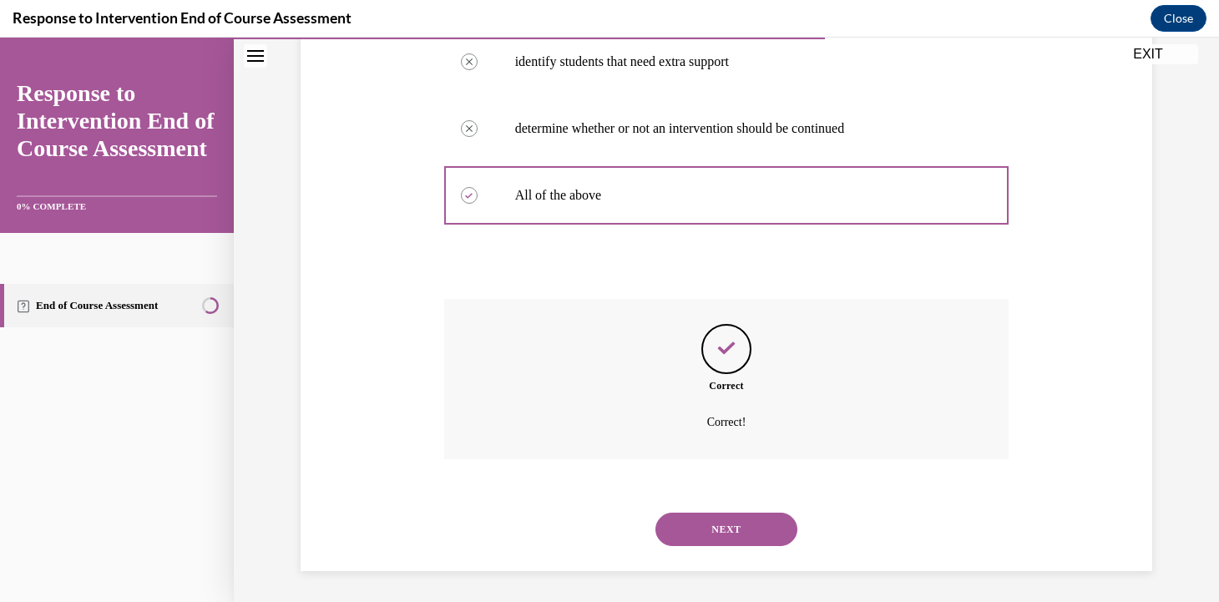
scroll to position [485, 0]
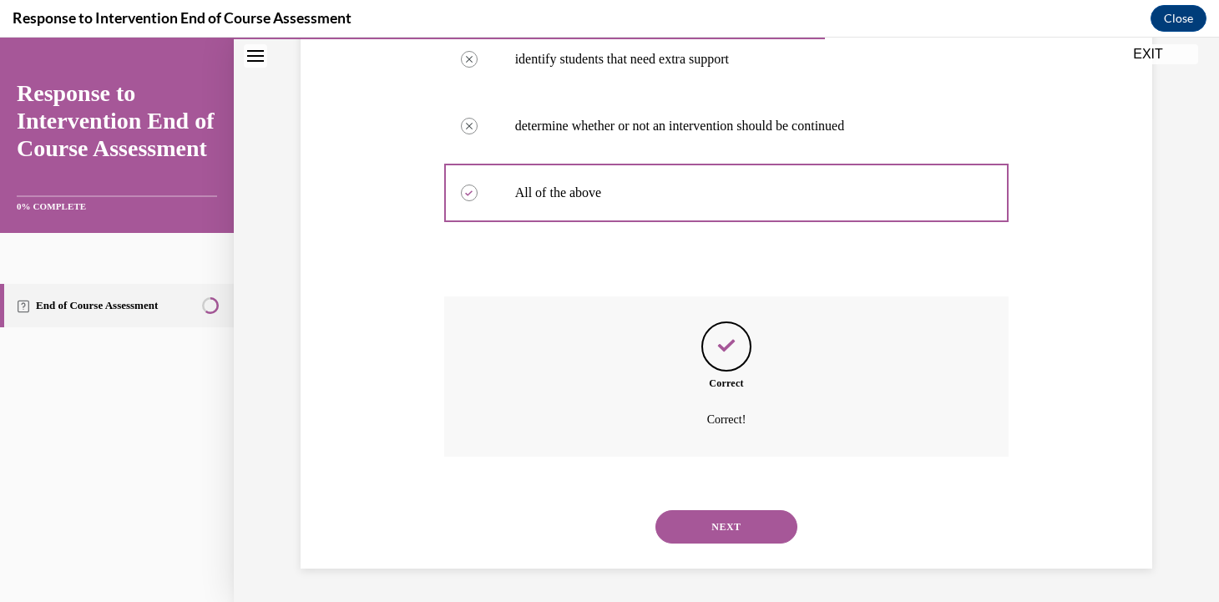
click at [706, 527] on button "NEXT" at bounding box center [727, 526] width 142 height 33
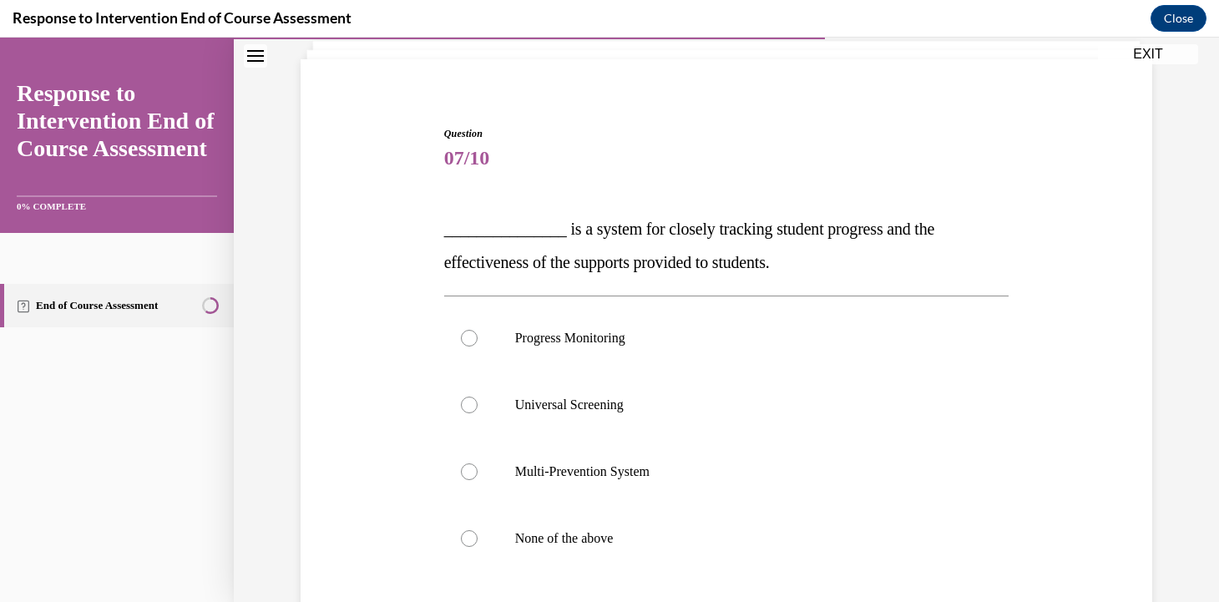
scroll to position [108, 0]
click at [872, 322] on label "Progress Monitoring" at bounding box center [726, 336] width 565 height 67
click at [478, 328] on input "Progress Monitoring" at bounding box center [469, 336] width 17 height 17
radio input "true"
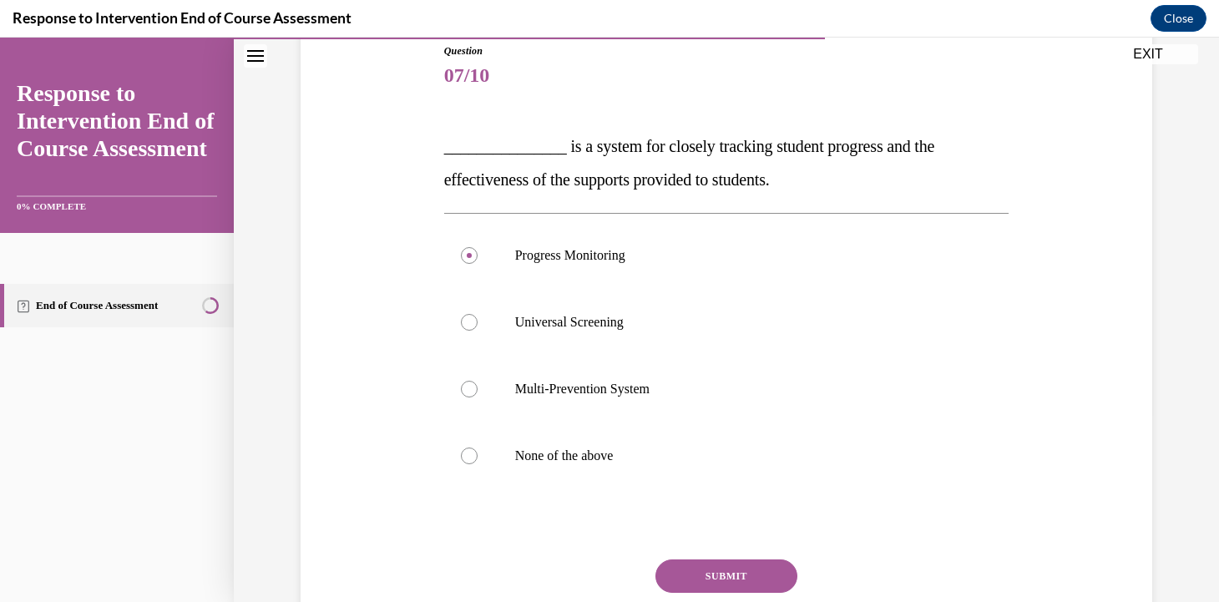
click at [728, 563] on button "SUBMIT" at bounding box center [727, 575] width 142 height 33
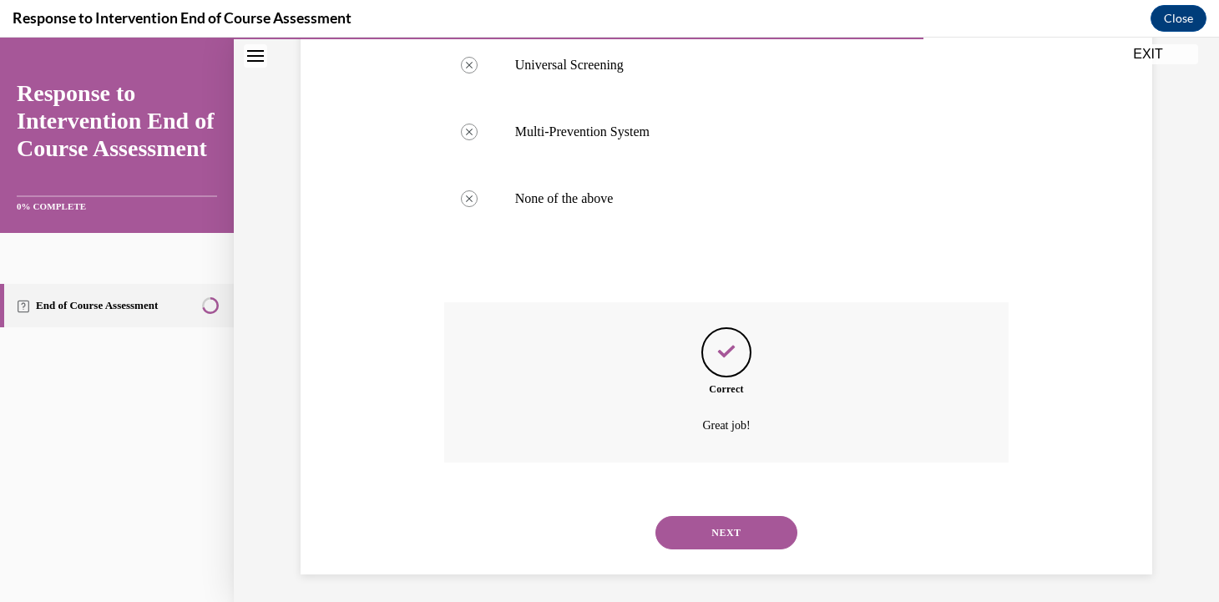
scroll to position [452, 0]
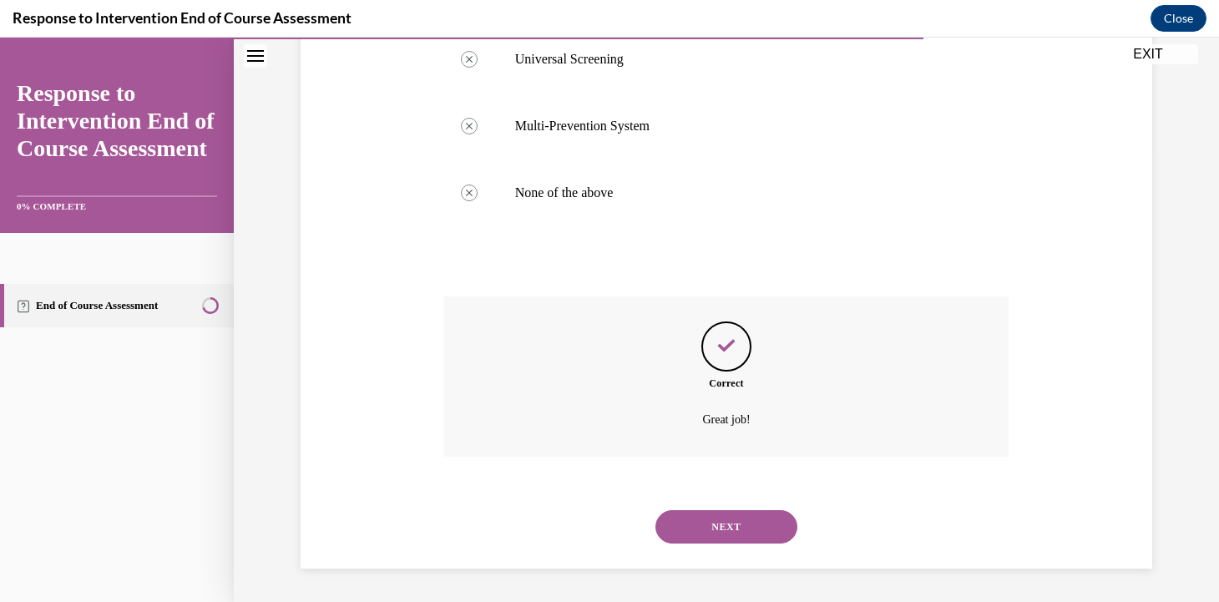
click at [742, 538] on button "NEXT" at bounding box center [727, 526] width 142 height 33
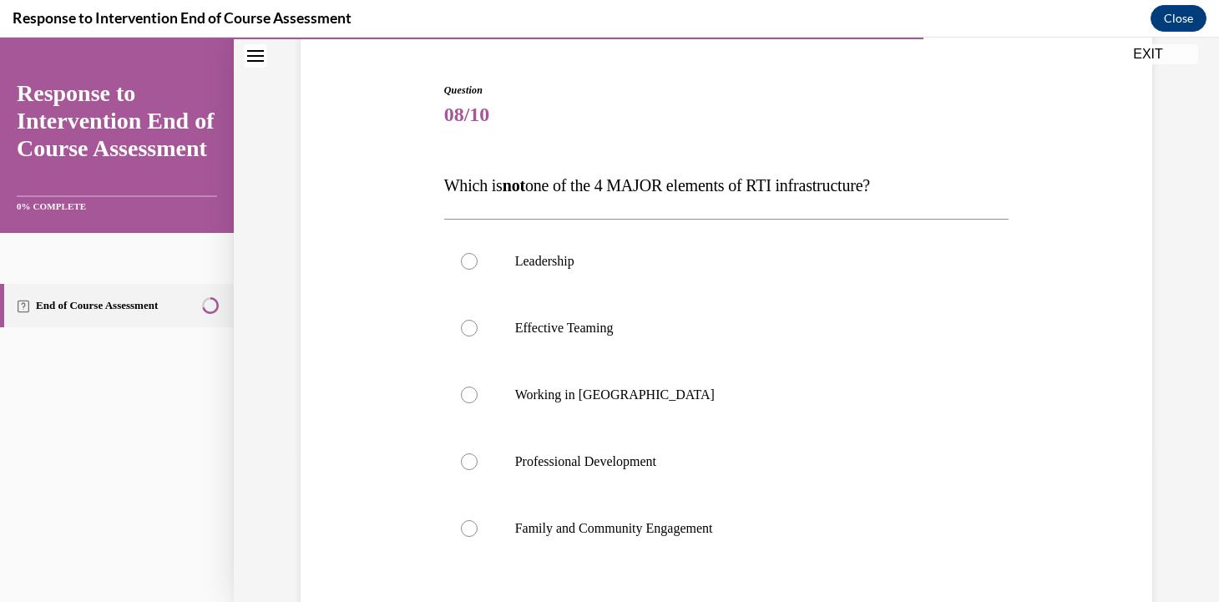
scroll to position [154, 0]
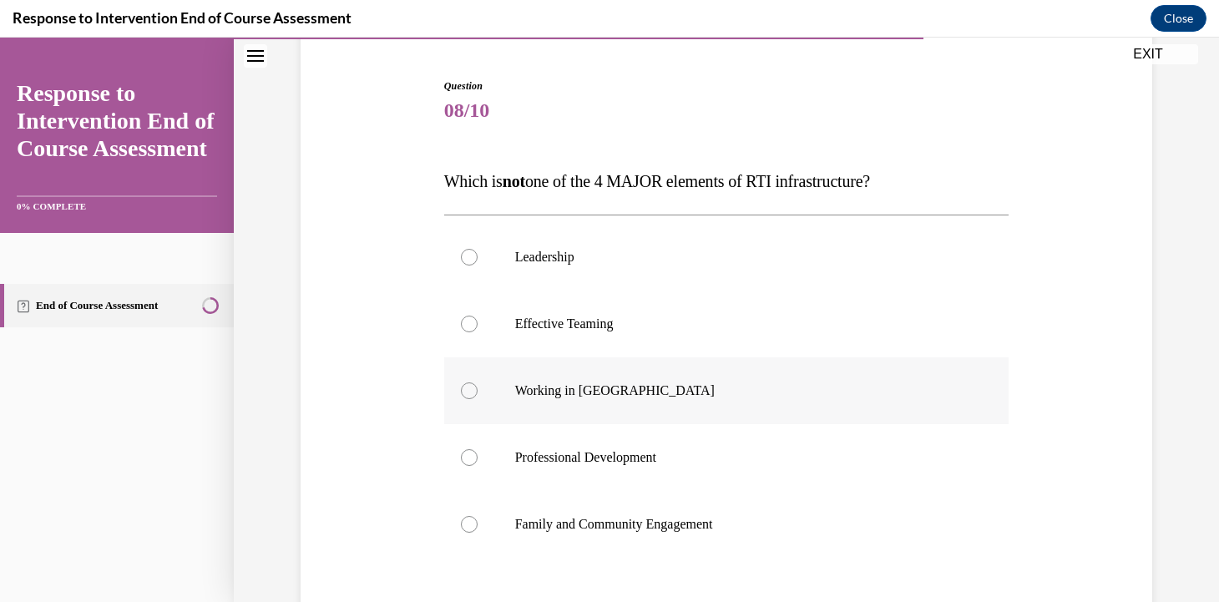
click at [545, 391] on p "Working in Silos" at bounding box center [741, 390] width 453 height 17
click at [478, 391] on input "Working in Silos" at bounding box center [469, 390] width 17 height 17
radio input "true"
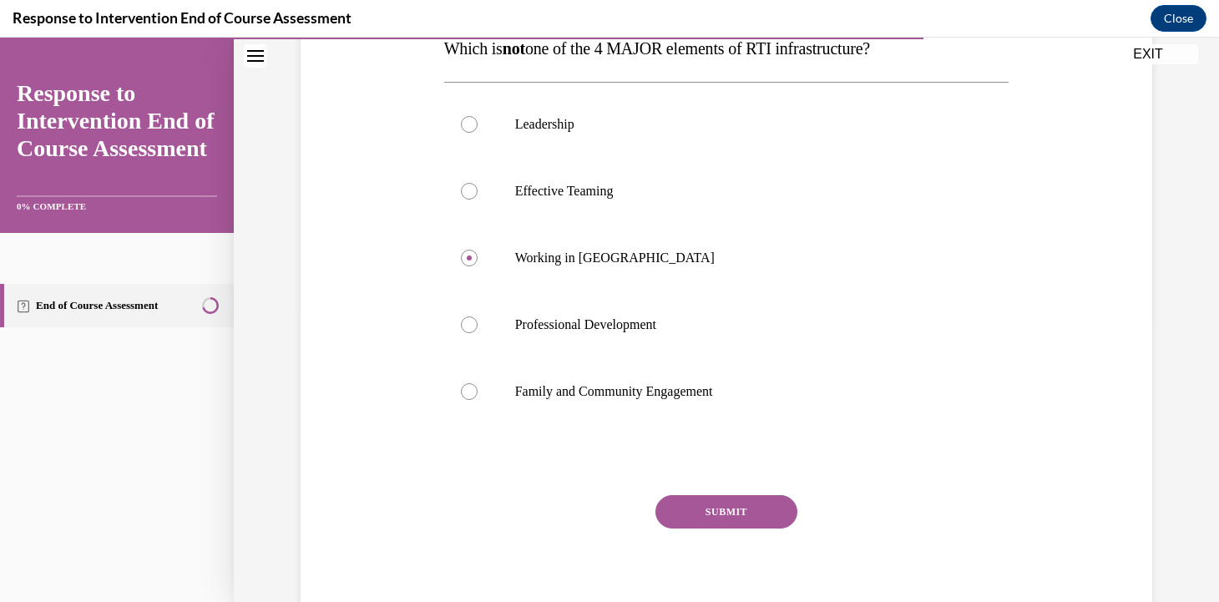
click at [696, 502] on button "SUBMIT" at bounding box center [727, 511] width 142 height 33
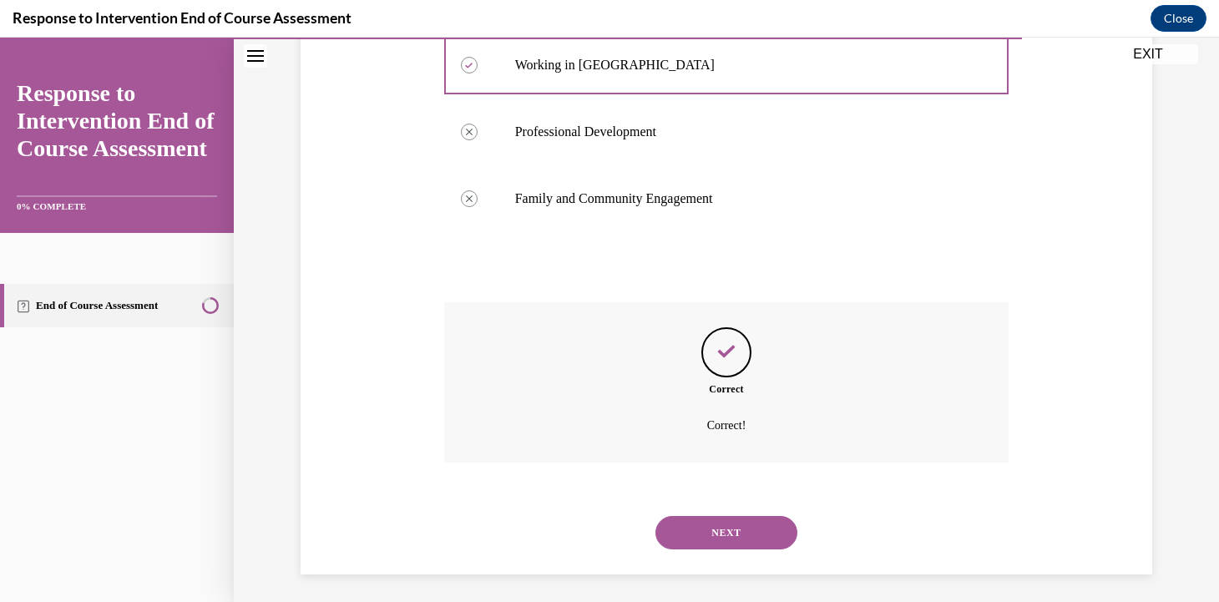
scroll to position [485, 0]
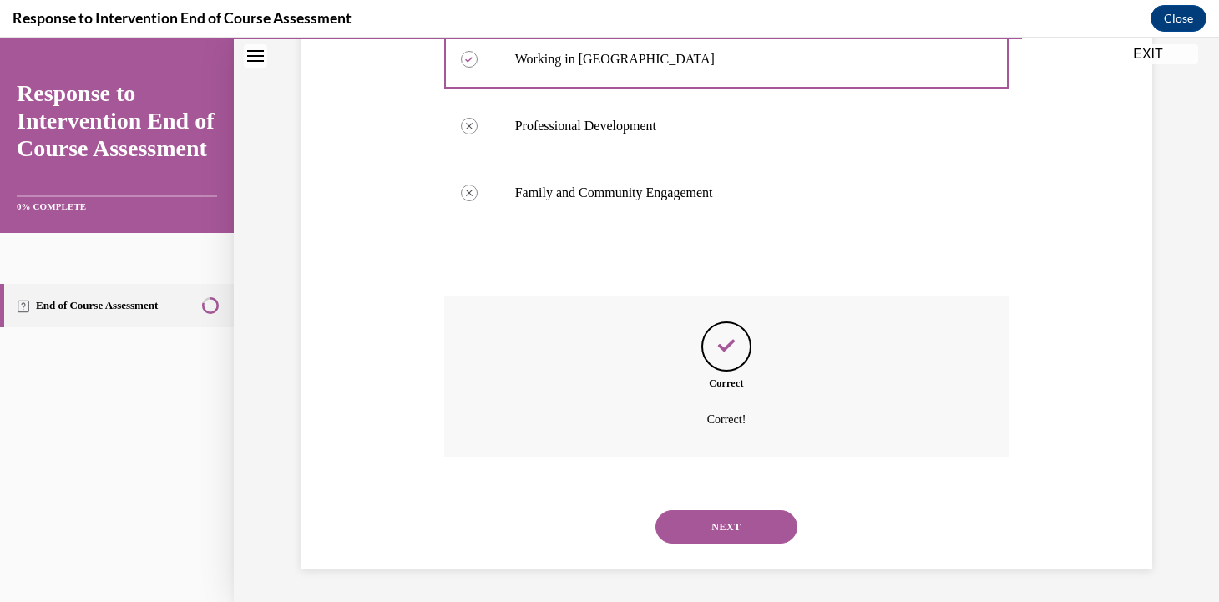
click at [698, 520] on button "NEXT" at bounding box center [727, 526] width 142 height 33
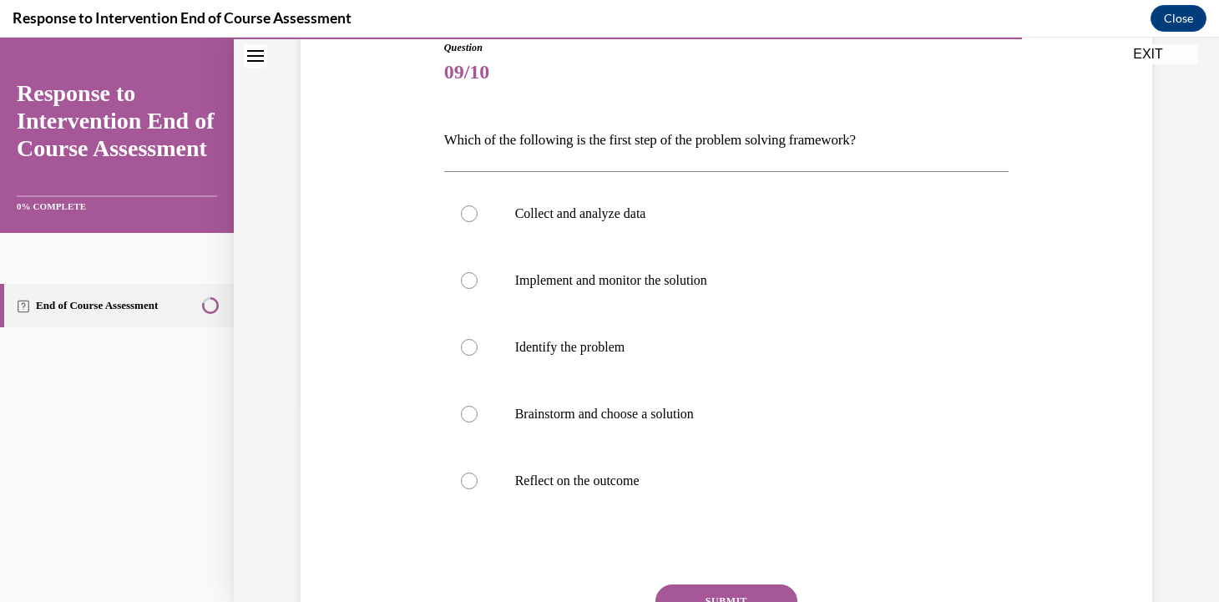
scroll to position [194, 0]
click at [474, 353] on label "Identify the problem" at bounding box center [726, 345] width 565 height 67
click at [474, 353] on input "Identify the problem" at bounding box center [469, 345] width 17 height 17
radio input "true"
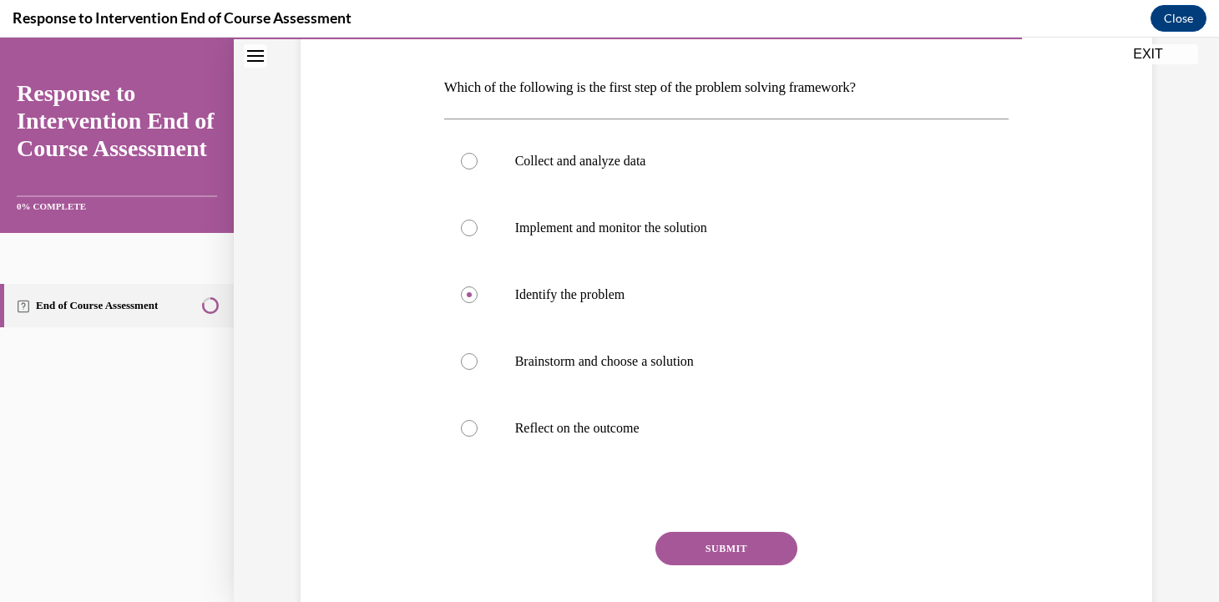
click at [775, 541] on button "SUBMIT" at bounding box center [727, 548] width 142 height 33
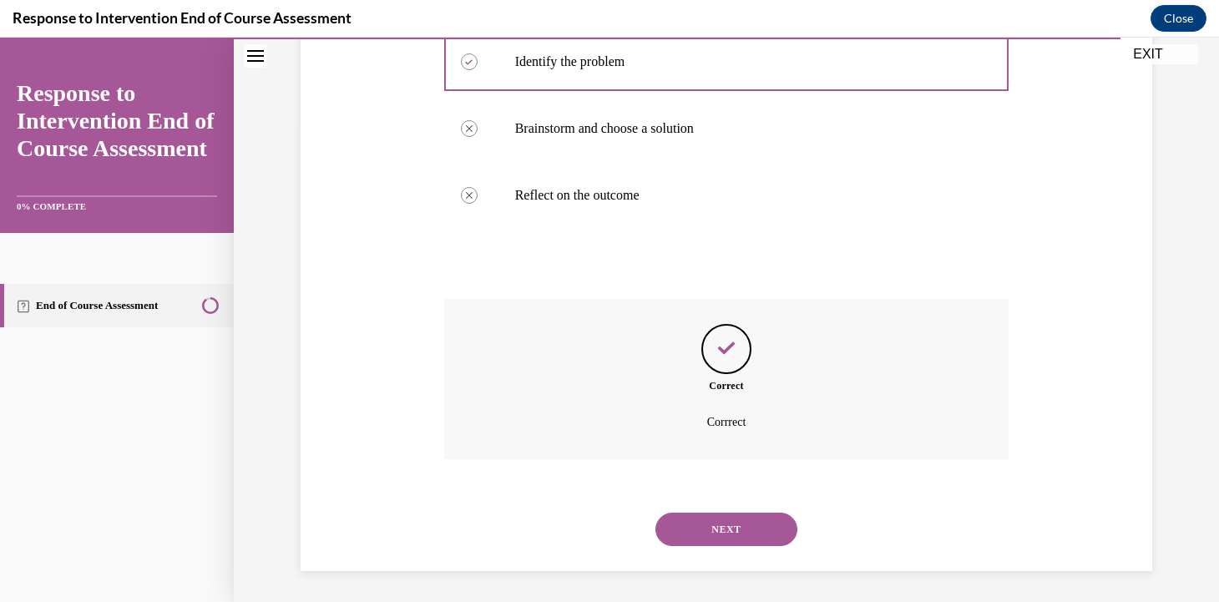
scroll to position [480, 0]
click at [774, 527] on button "NEXT" at bounding box center [727, 526] width 142 height 33
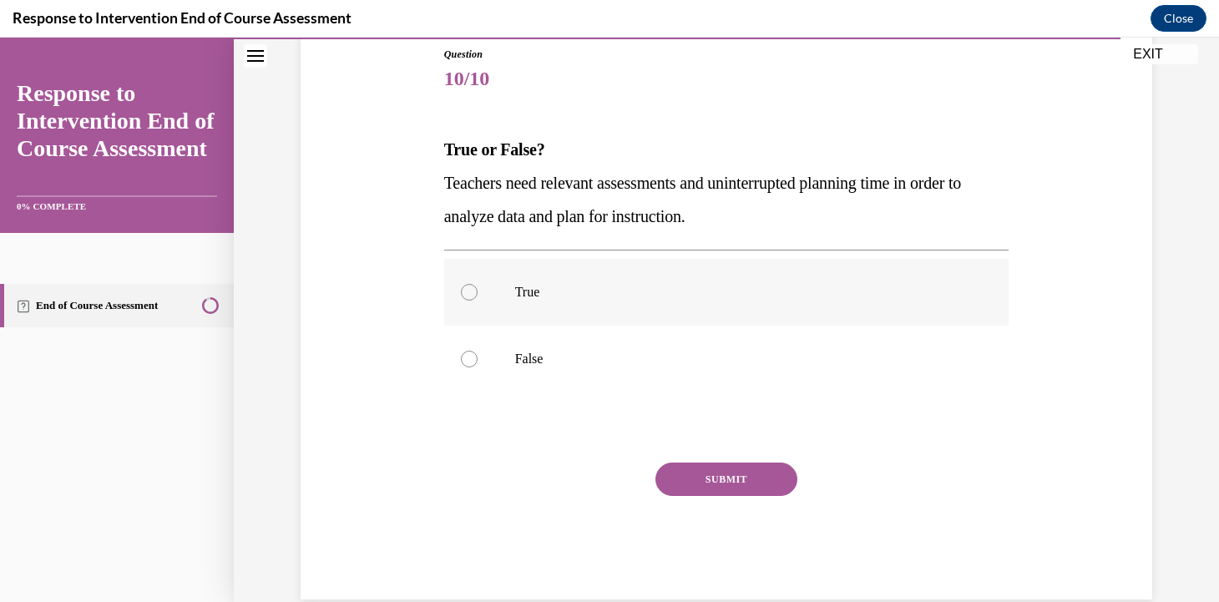
click at [482, 261] on label "True" at bounding box center [726, 292] width 565 height 67
click at [478, 284] on input "True" at bounding box center [469, 292] width 17 height 17
radio input "true"
click at [710, 478] on button "SUBMIT" at bounding box center [727, 479] width 142 height 33
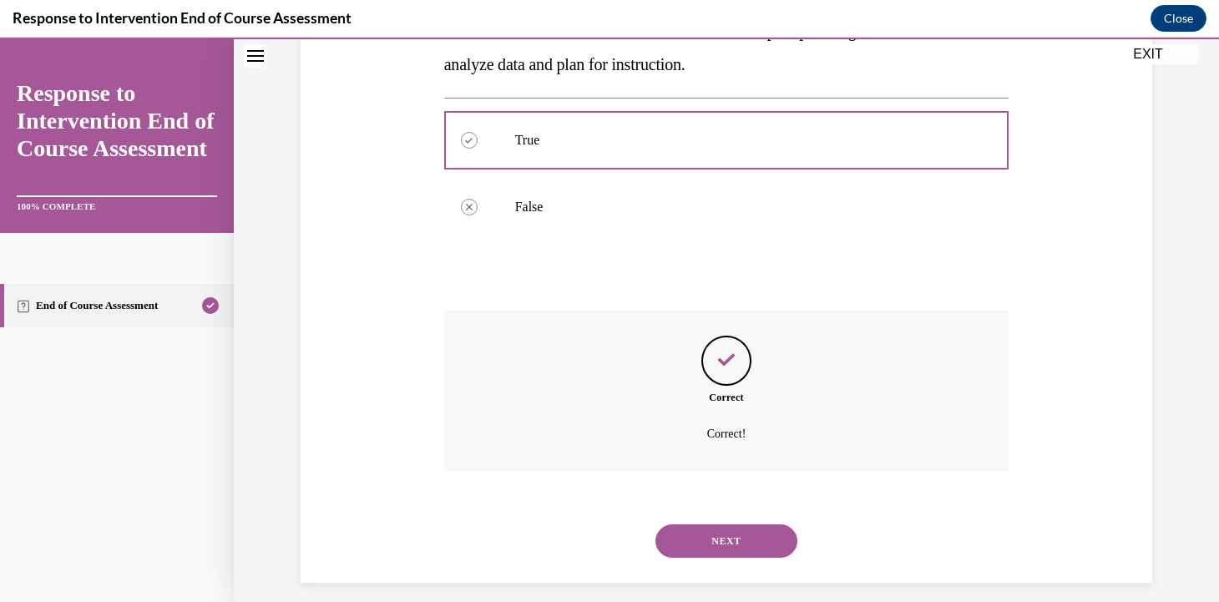
scroll to position [352, 0]
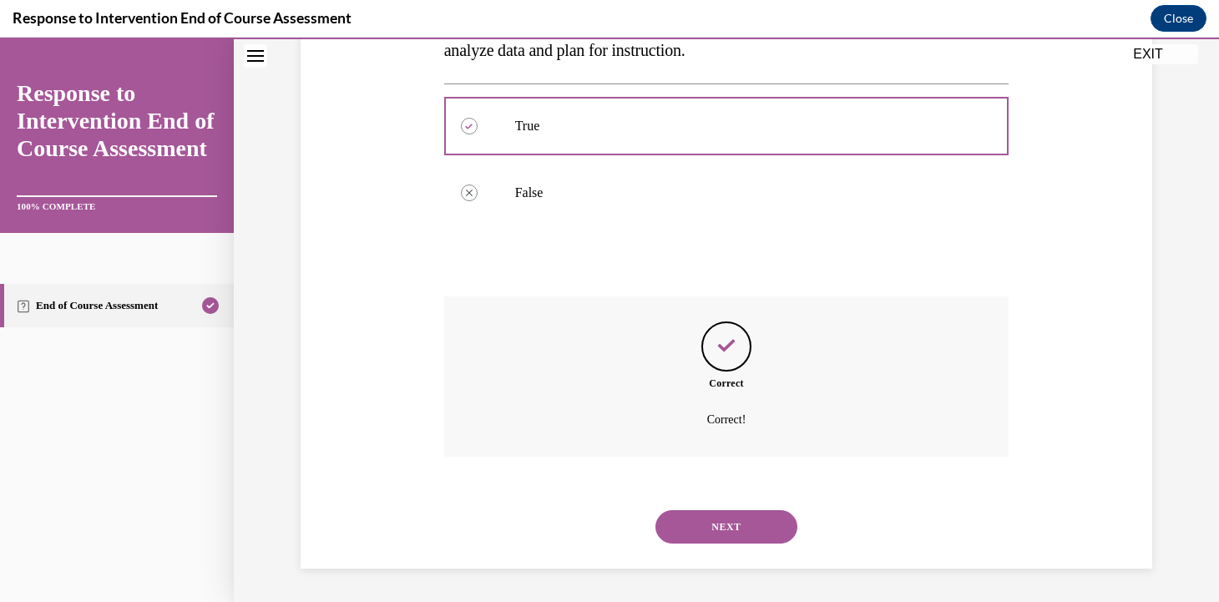
click at [711, 535] on button "NEXT" at bounding box center [727, 526] width 142 height 33
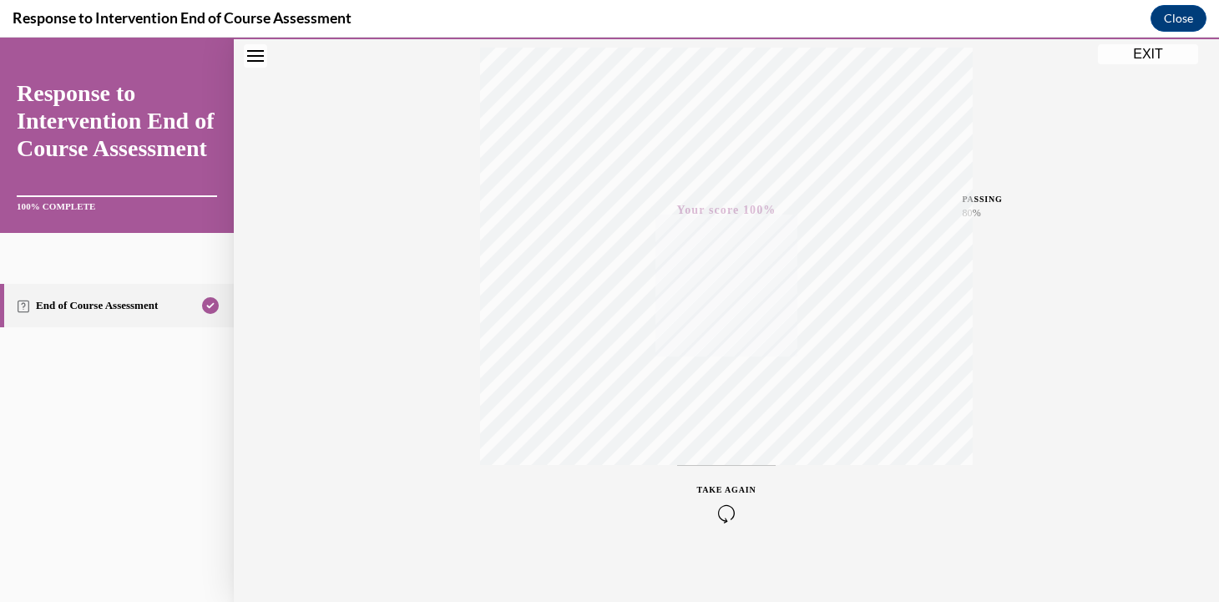
scroll to position [291, 0]
click at [1137, 58] on button "EXIT" at bounding box center [1148, 54] width 100 height 20
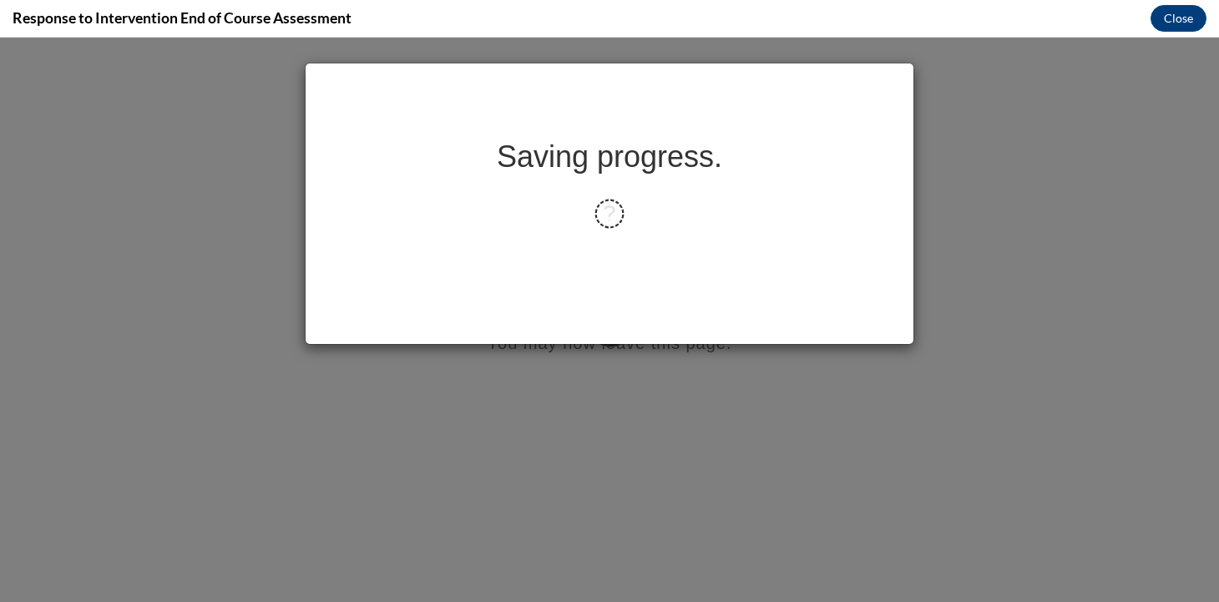
scroll to position [0, 0]
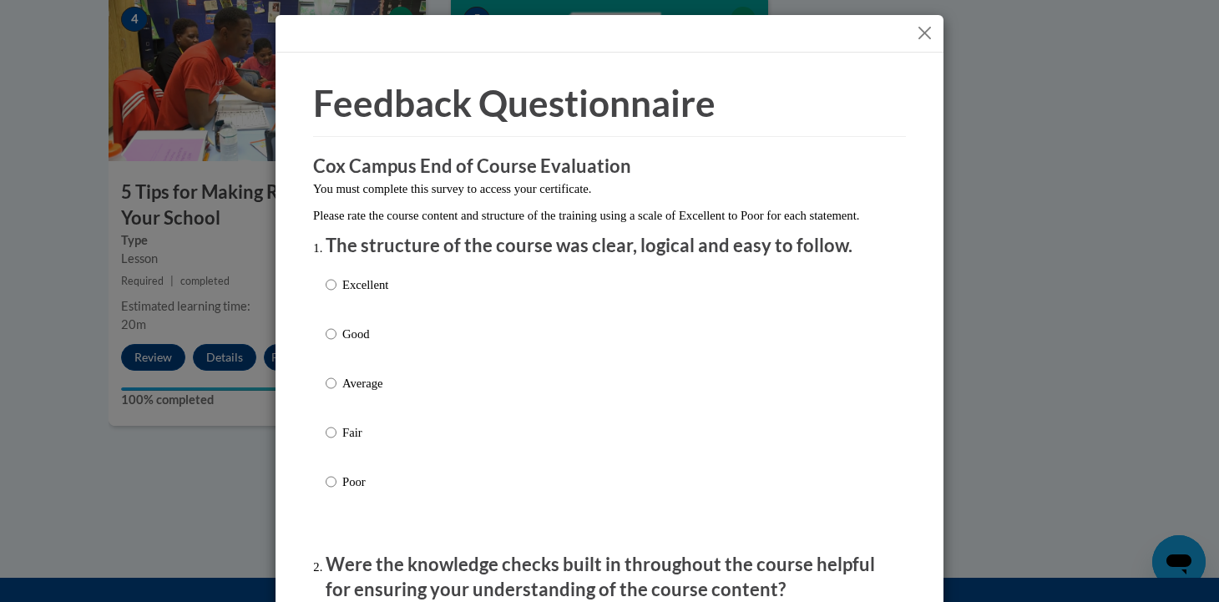
click at [927, 34] on button "Close" at bounding box center [924, 33] width 21 height 21
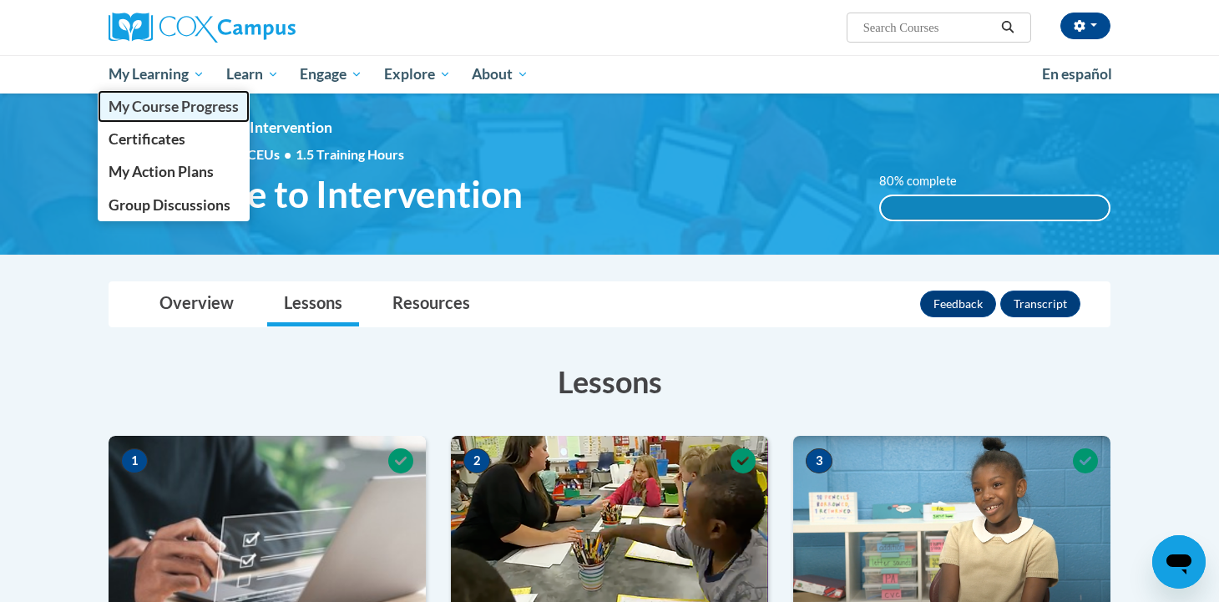
click at [163, 108] on span "My Course Progress" at bounding box center [174, 107] width 130 height 18
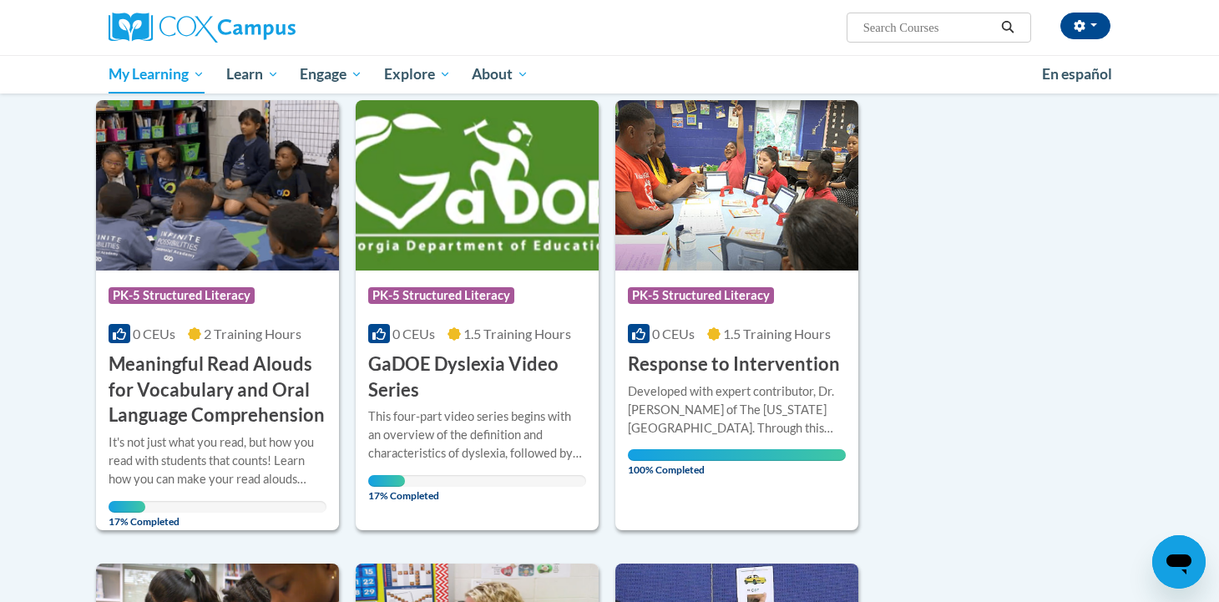
scroll to position [218, 0]
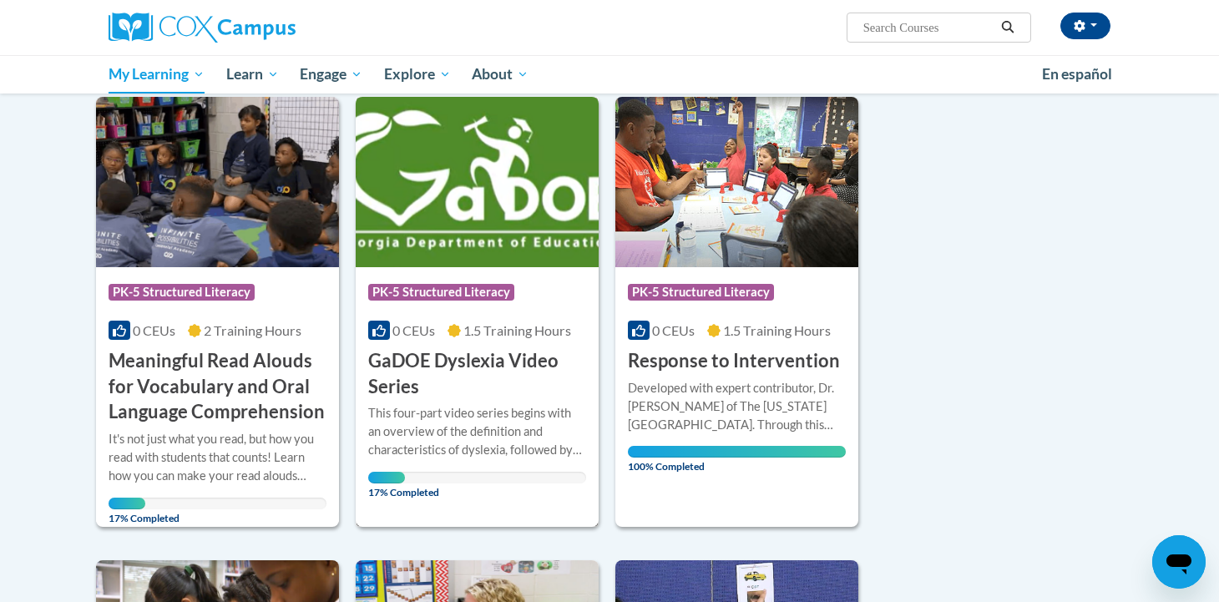
click at [536, 366] on h3 "GaDOE Dyslexia Video Series" at bounding box center [477, 374] width 218 height 52
